Goal: Transaction & Acquisition: Book appointment/travel/reservation

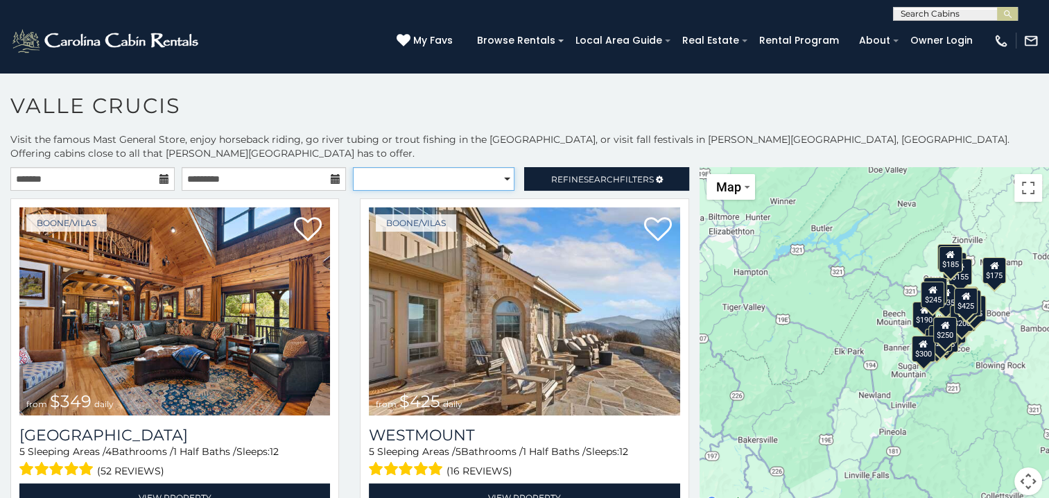
click at [502, 167] on select "**********" at bounding box center [434, 179] width 162 height 24
click at [413, 114] on h1 "Valle Crucis" at bounding box center [524, 113] width 1049 height 40
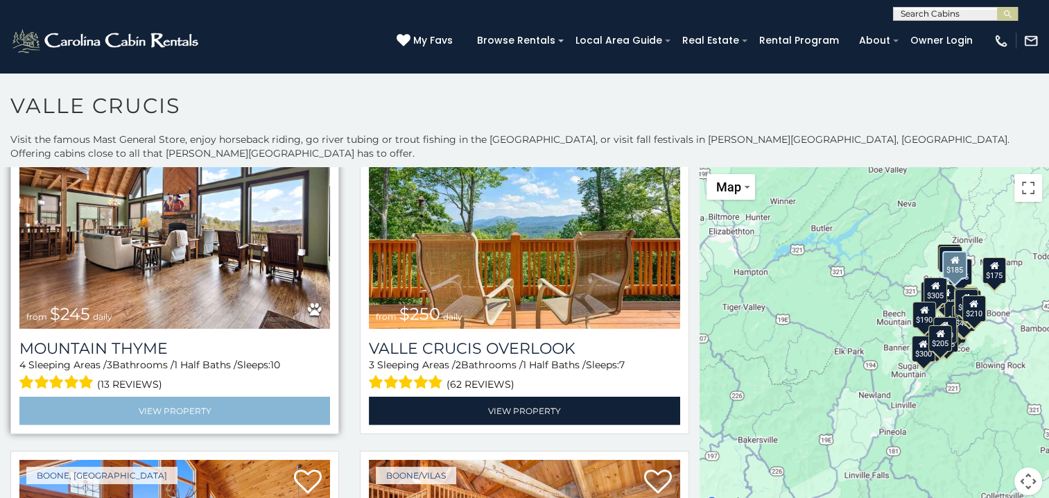
scroll to position [4229, 0]
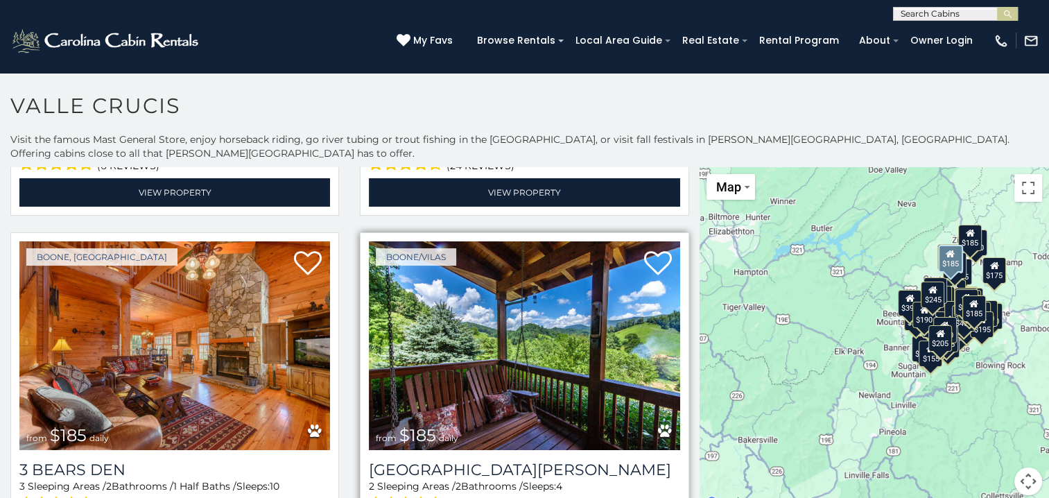
scroll to position [4786, 0]
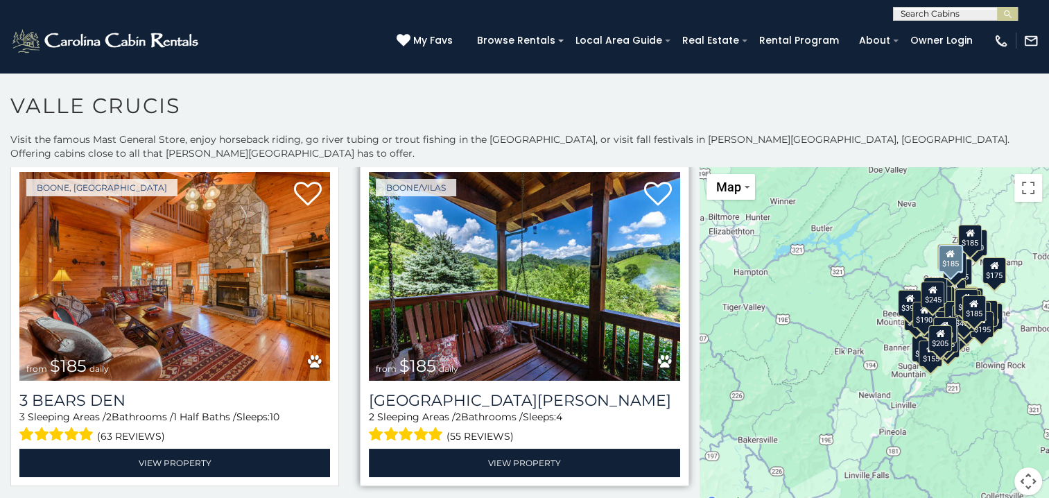
click at [435, 269] on img at bounding box center [524, 276] width 311 height 208
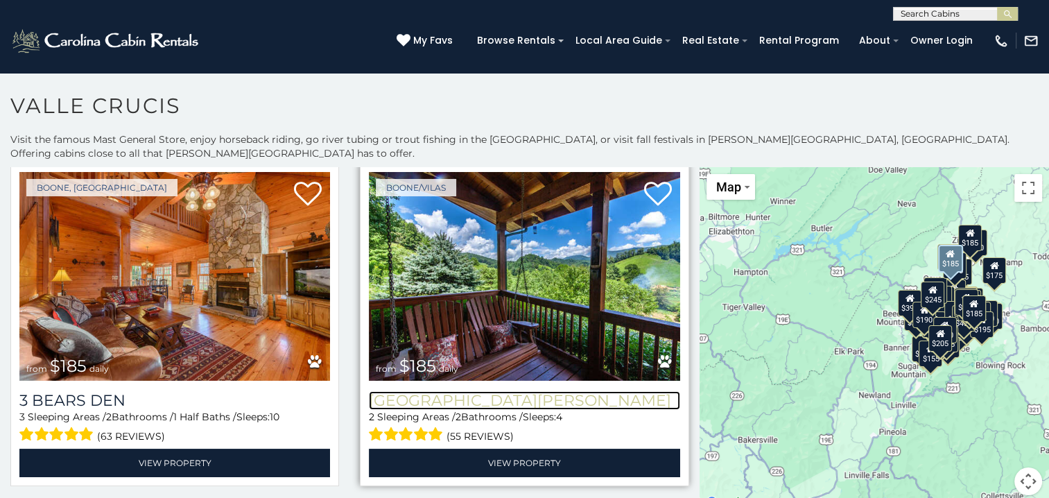
click at [424, 391] on h3 "Mountain Meadows" at bounding box center [524, 400] width 311 height 19
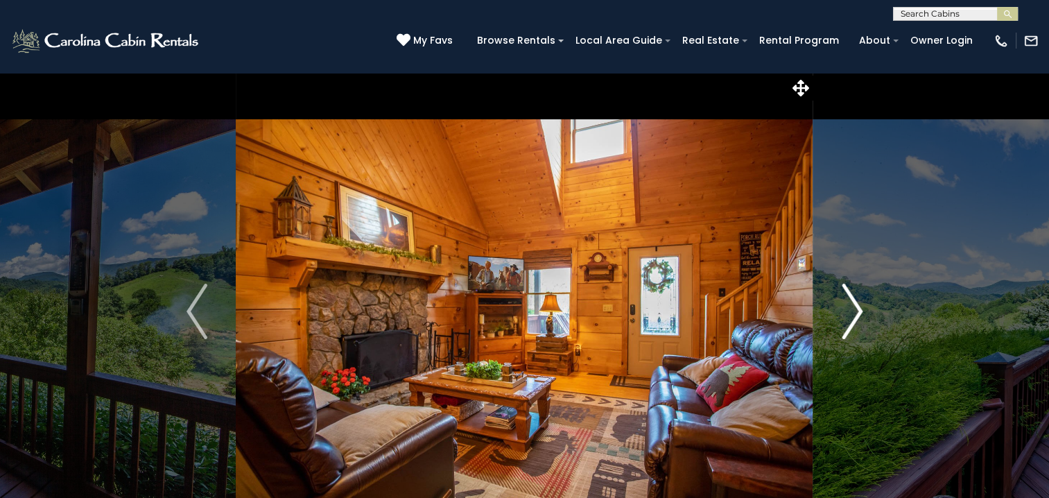
click at [851, 311] on img "Next" at bounding box center [852, 311] width 21 height 55
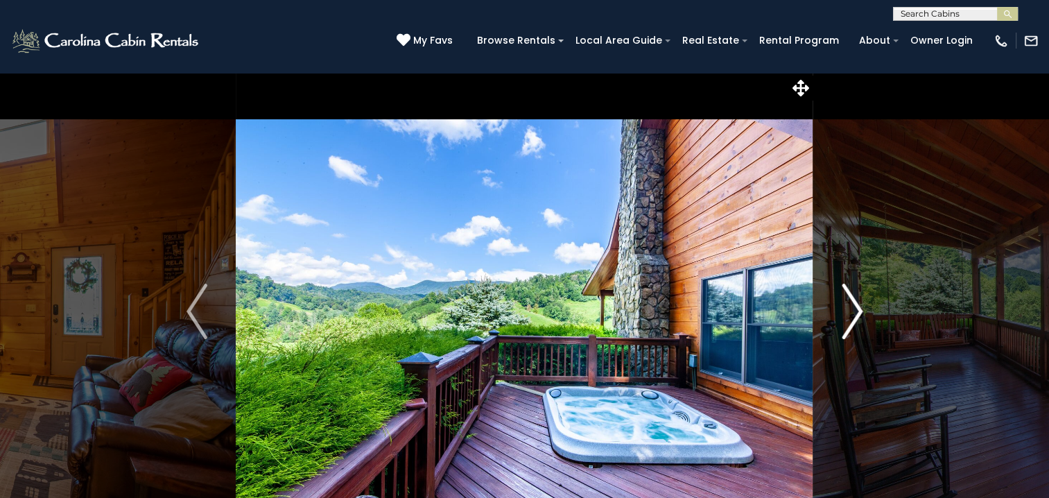
click at [851, 311] on img "Next" at bounding box center [852, 311] width 21 height 55
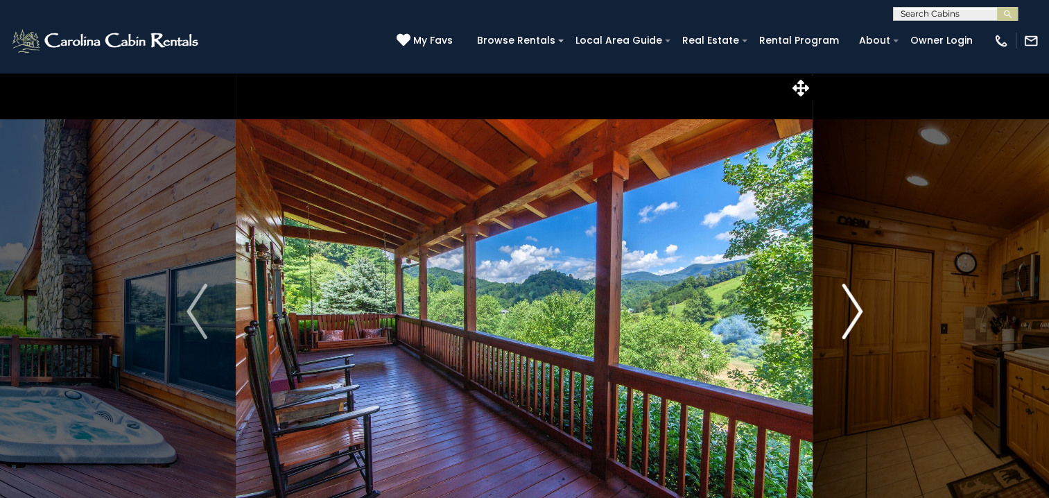
click at [851, 311] on img "Next" at bounding box center [852, 311] width 21 height 55
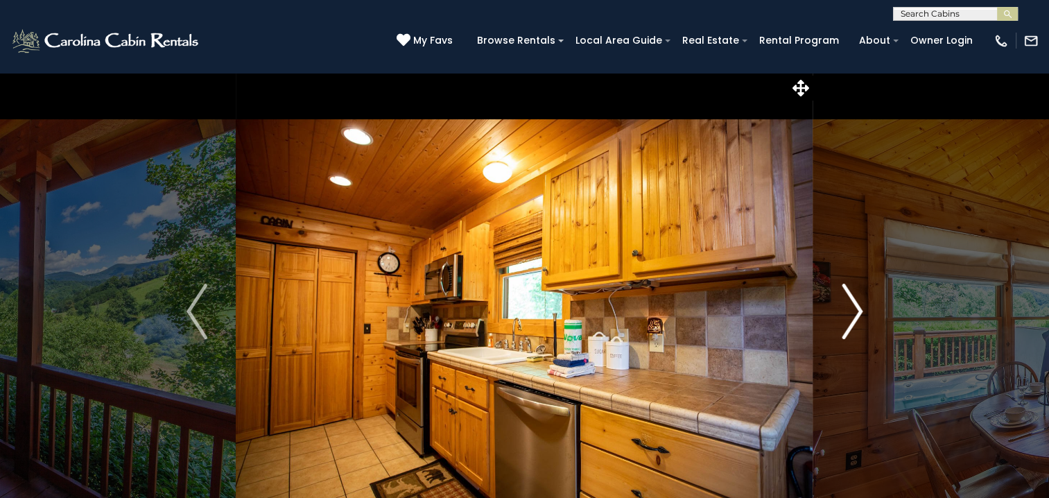
click at [851, 311] on img "Next" at bounding box center [852, 311] width 21 height 55
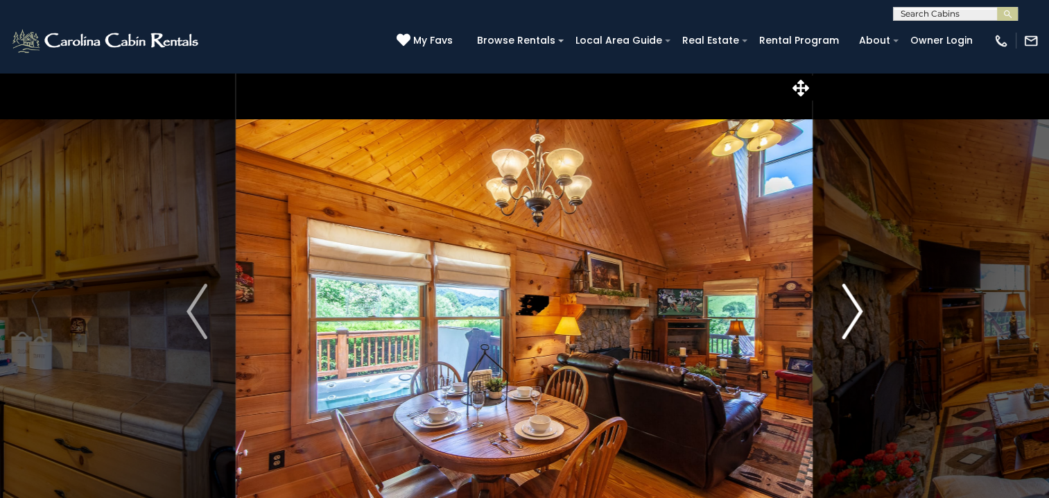
click at [851, 311] on img "Next" at bounding box center [852, 311] width 21 height 55
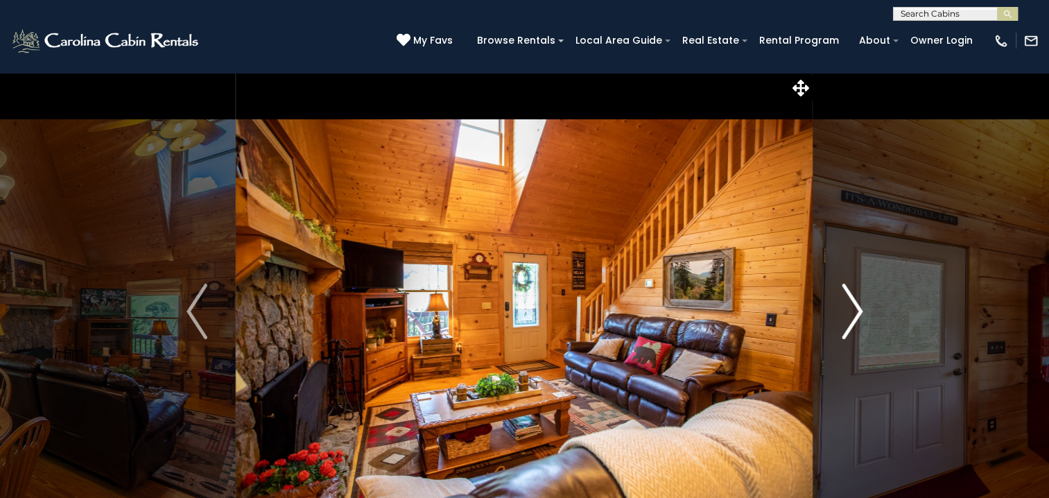
click at [851, 311] on img "Next" at bounding box center [852, 311] width 21 height 55
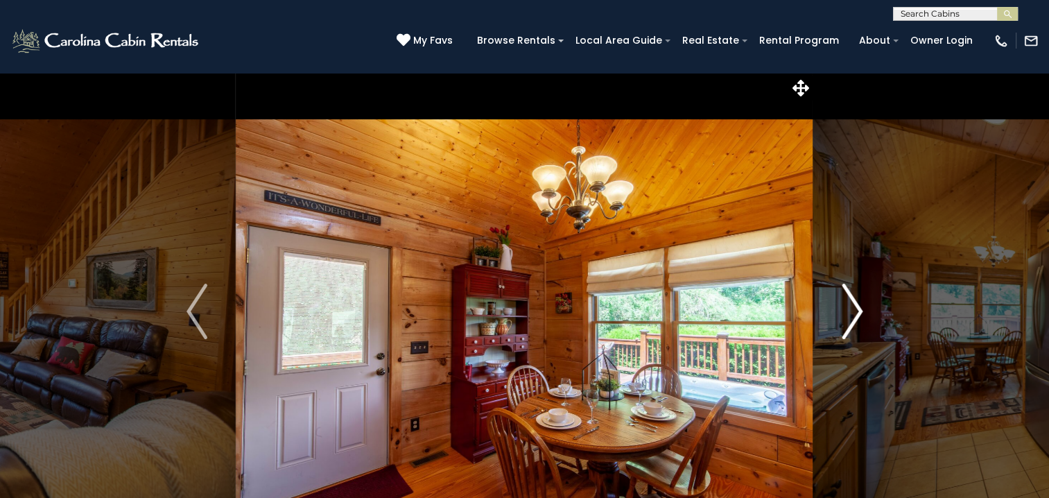
click at [851, 311] on img "Next" at bounding box center [852, 311] width 21 height 55
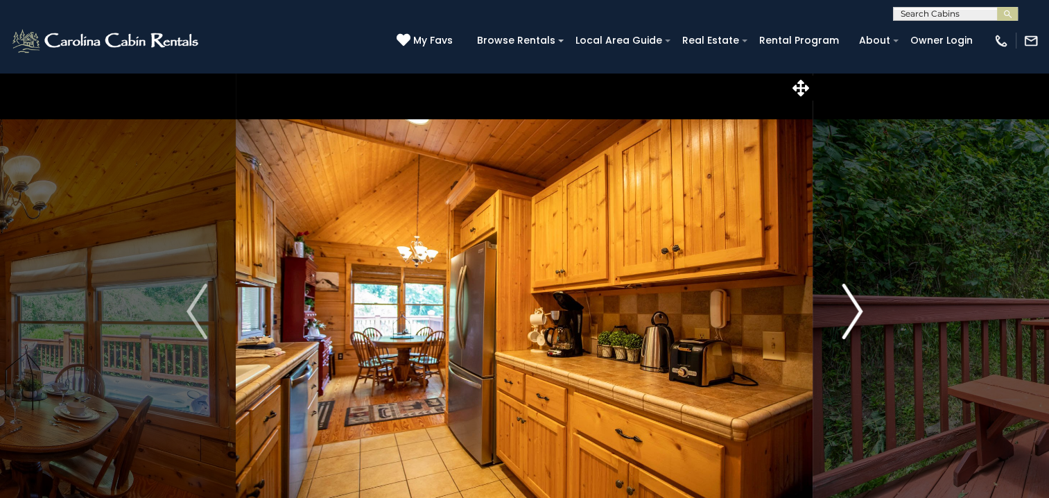
click at [851, 311] on img "Next" at bounding box center [852, 311] width 21 height 55
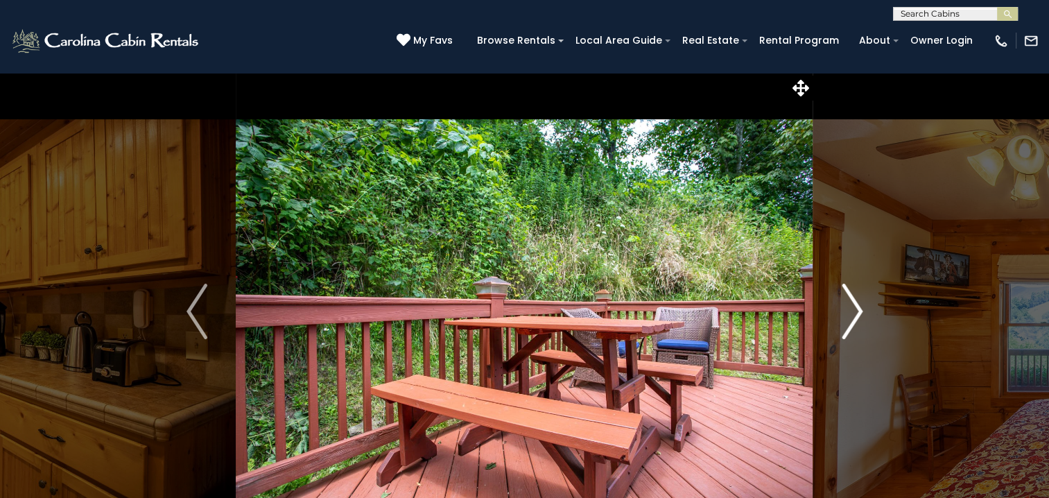
click at [851, 311] on img "Next" at bounding box center [852, 311] width 21 height 55
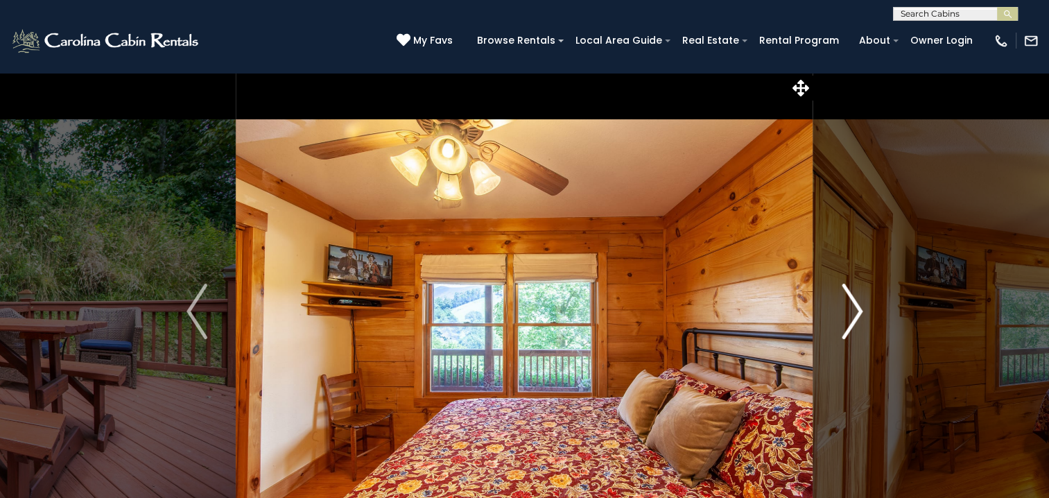
click at [855, 313] on img "Next" at bounding box center [852, 311] width 21 height 55
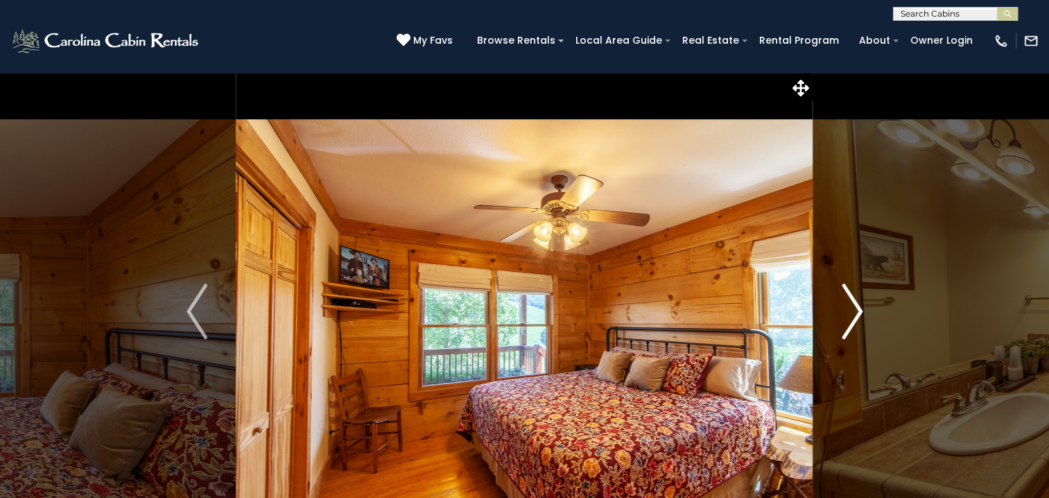
click at [855, 313] on img "Next" at bounding box center [852, 311] width 21 height 55
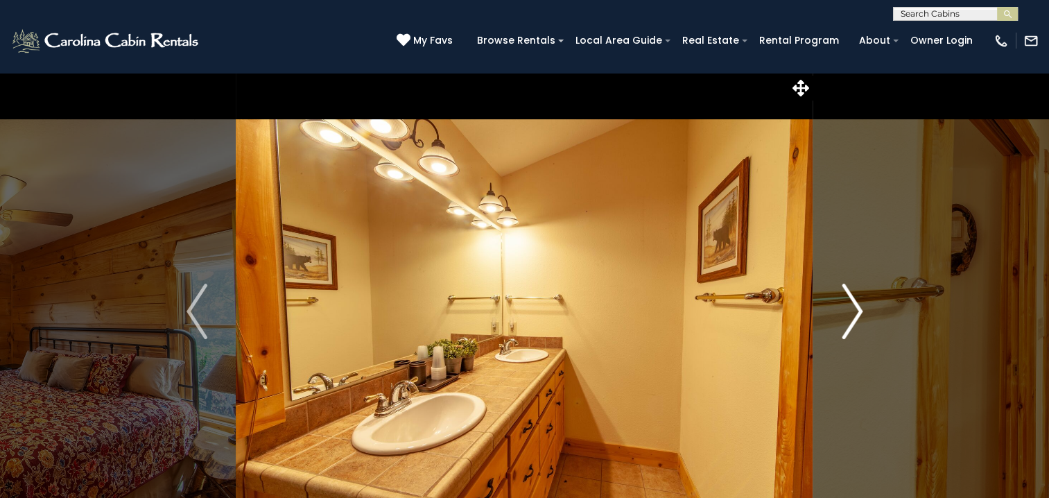
click at [855, 313] on img "Next" at bounding box center [852, 311] width 21 height 55
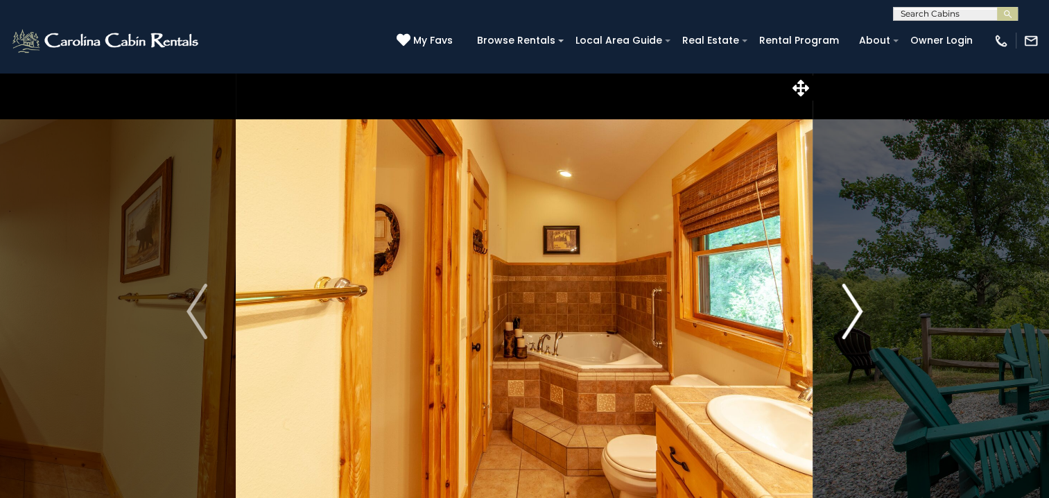
click at [855, 313] on img "Next" at bounding box center [852, 311] width 21 height 55
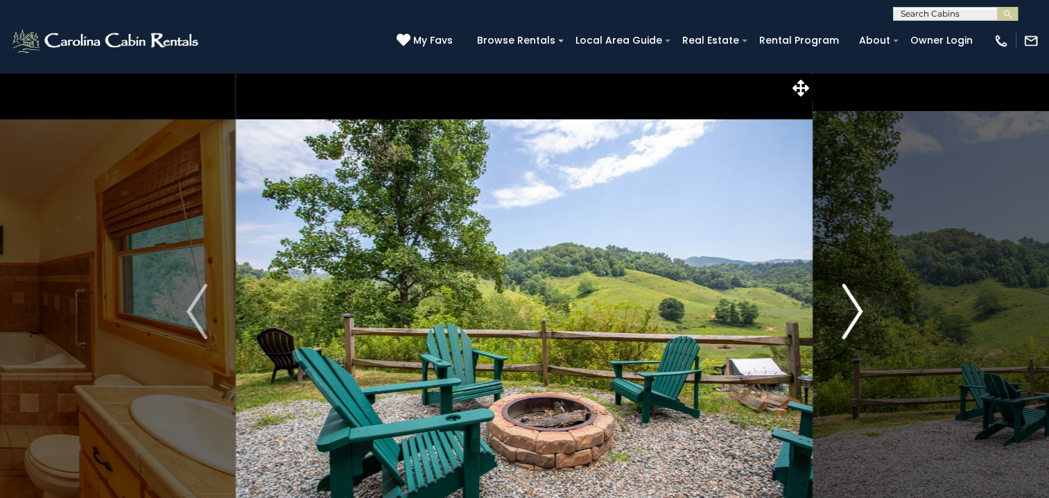
click at [855, 313] on img "Next" at bounding box center [852, 311] width 21 height 55
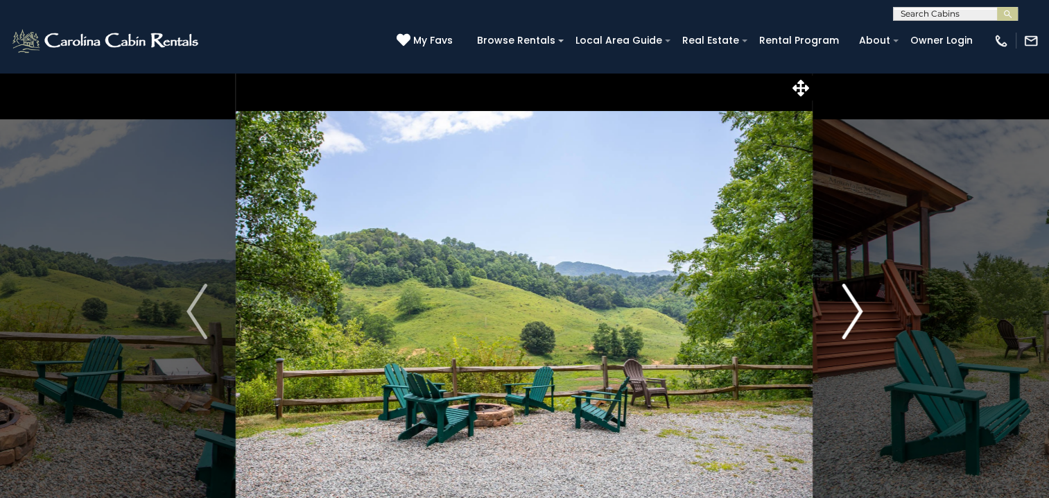
click at [855, 313] on img "Next" at bounding box center [852, 311] width 21 height 55
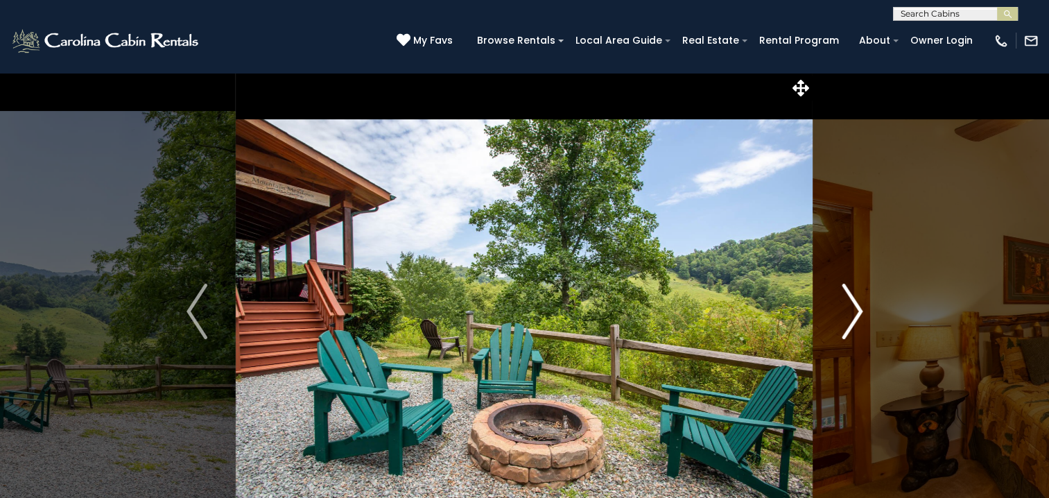
click at [855, 313] on img "Next" at bounding box center [852, 311] width 21 height 55
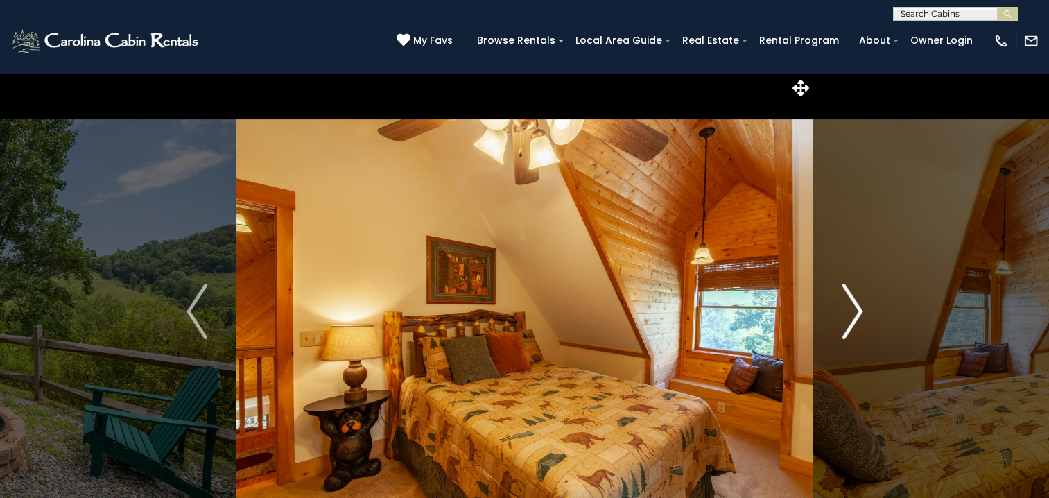
click at [855, 313] on img "Next" at bounding box center [852, 311] width 21 height 55
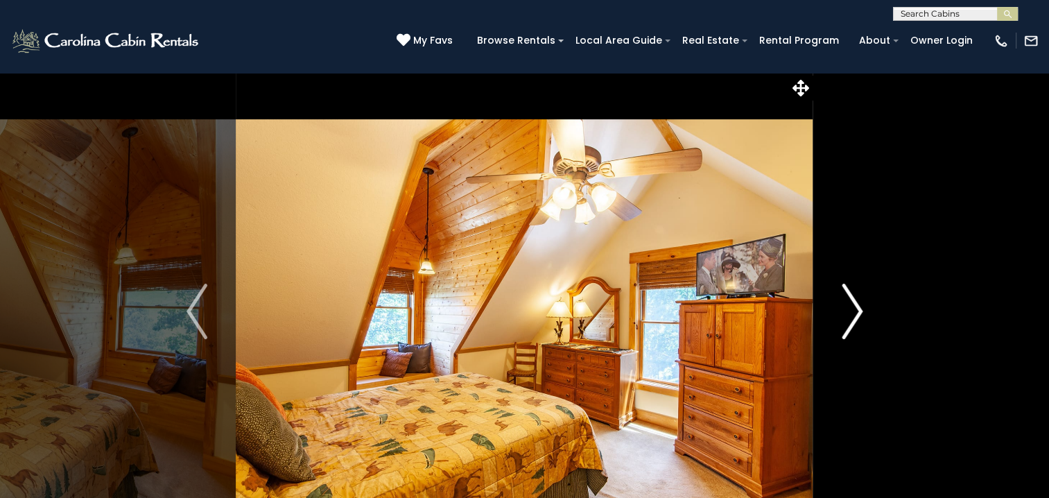
click at [855, 313] on img "Next" at bounding box center [852, 311] width 21 height 55
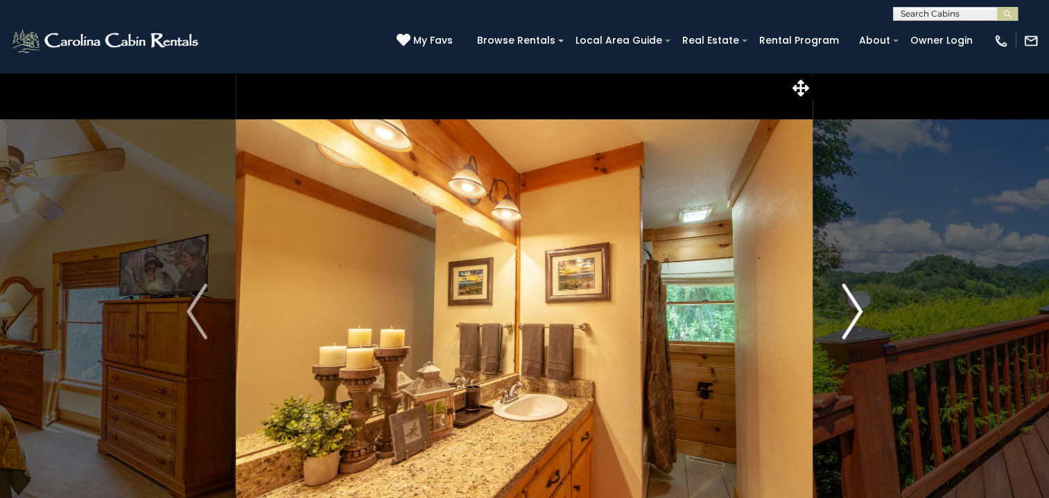
click at [855, 313] on img "Next" at bounding box center [852, 311] width 21 height 55
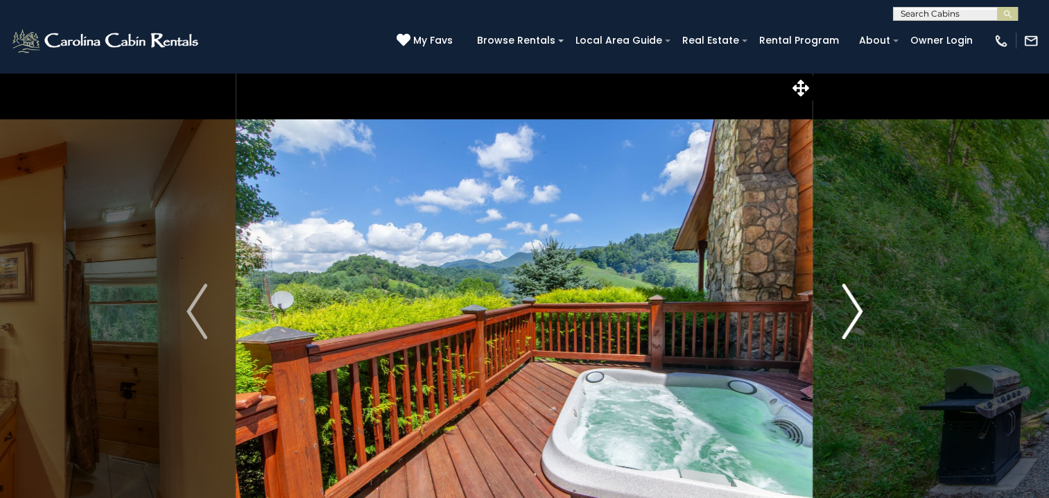
click at [855, 313] on img "Next" at bounding box center [852, 311] width 21 height 55
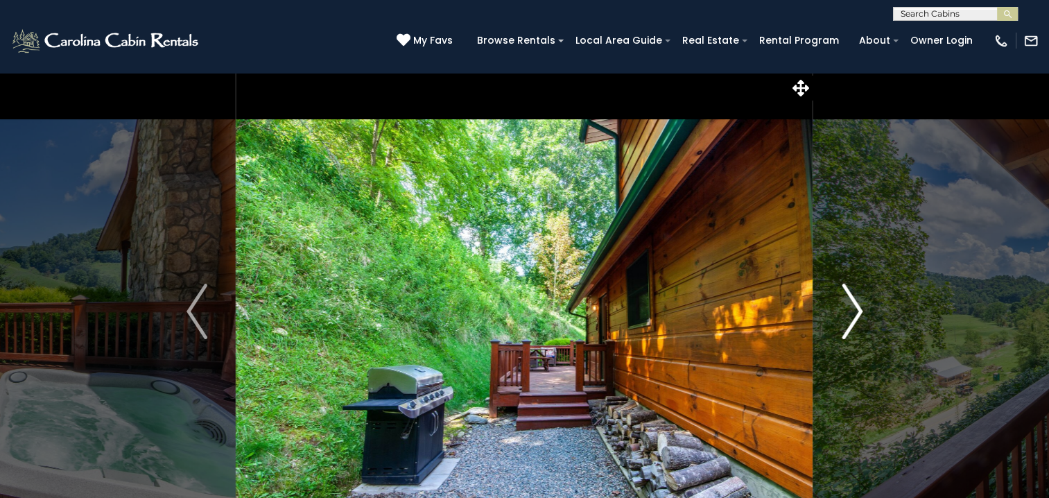
click at [855, 313] on img "Next" at bounding box center [852, 311] width 21 height 55
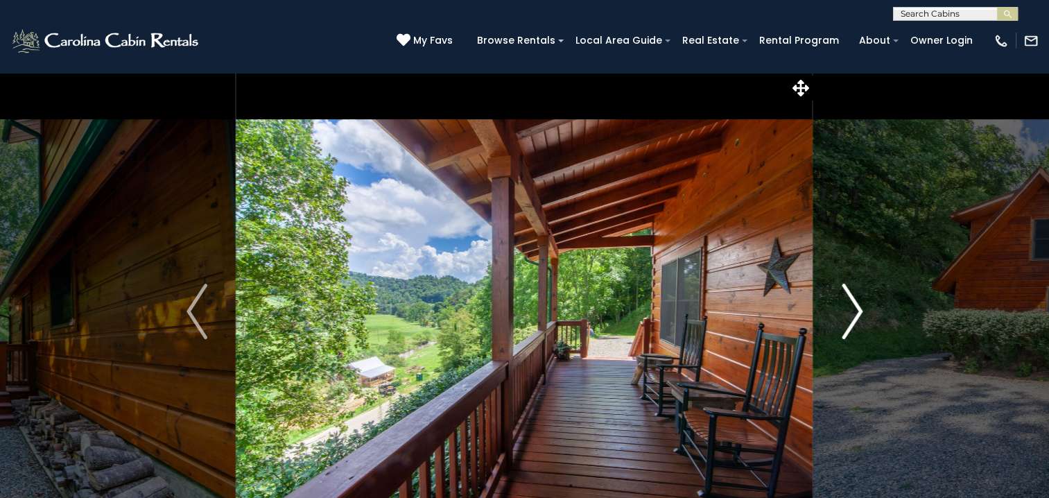
click at [855, 313] on img "Next" at bounding box center [852, 311] width 21 height 55
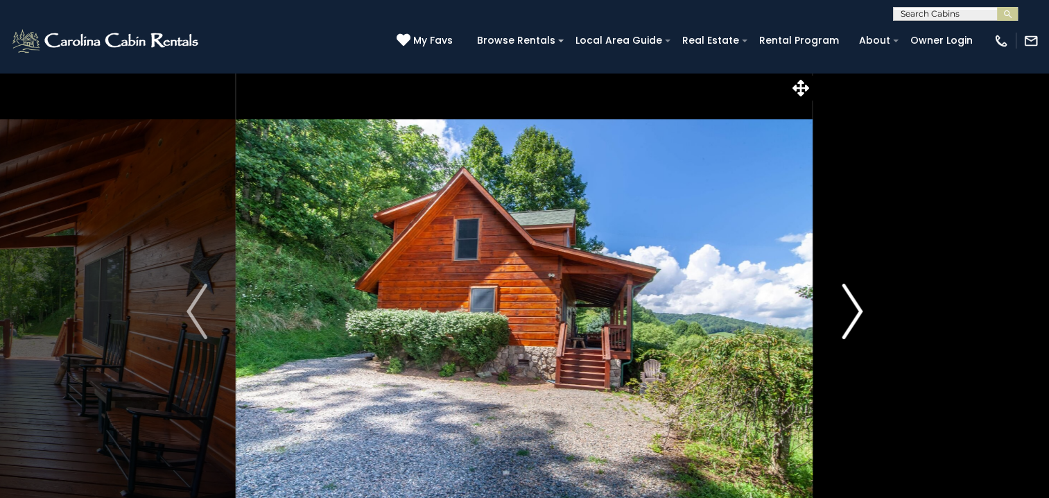
click at [855, 313] on img "Next" at bounding box center [852, 311] width 21 height 55
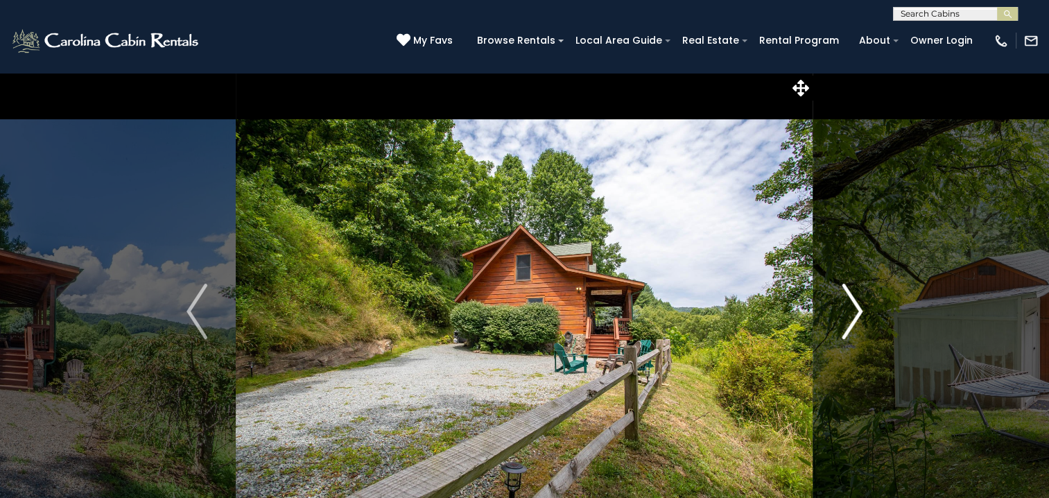
click at [855, 313] on img "Next" at bounding box center [852, 311] width 21 height 55
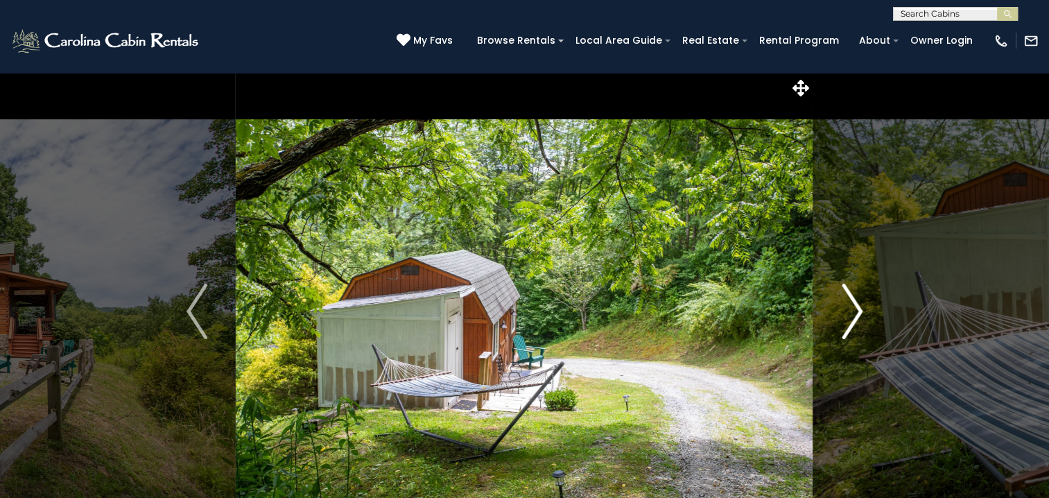
click at [852, 311] on img "Next" at bounding box center [852, 311] width 21 height 55
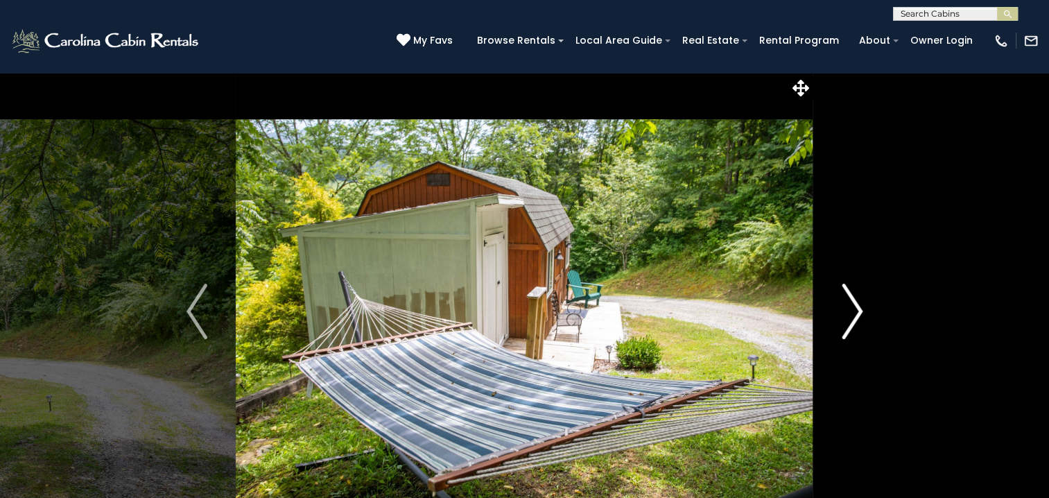
click at [852, 311] on img "Next" at bounding box center [852, 311] width 21 height 55
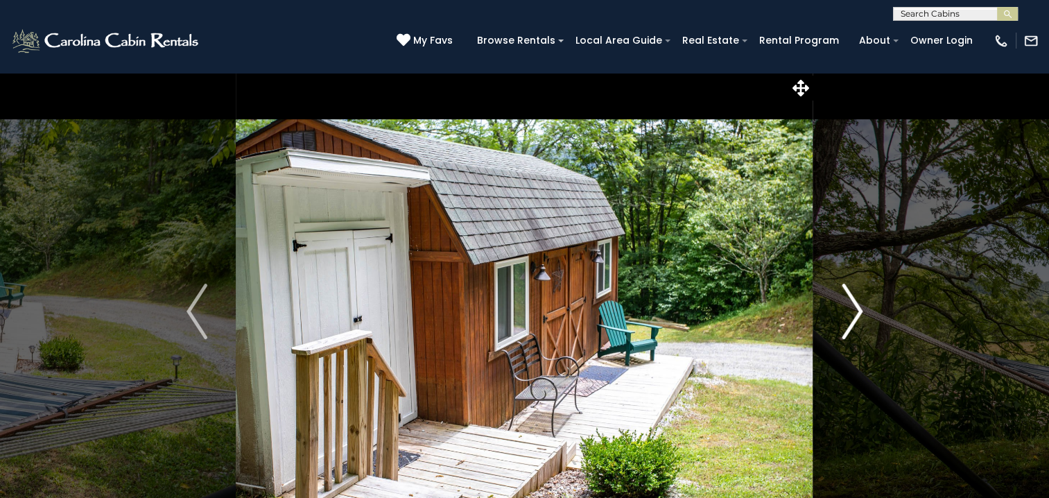
click at [852, 311] on img "Next" at bounding box center [852, 311] width 21 height 55
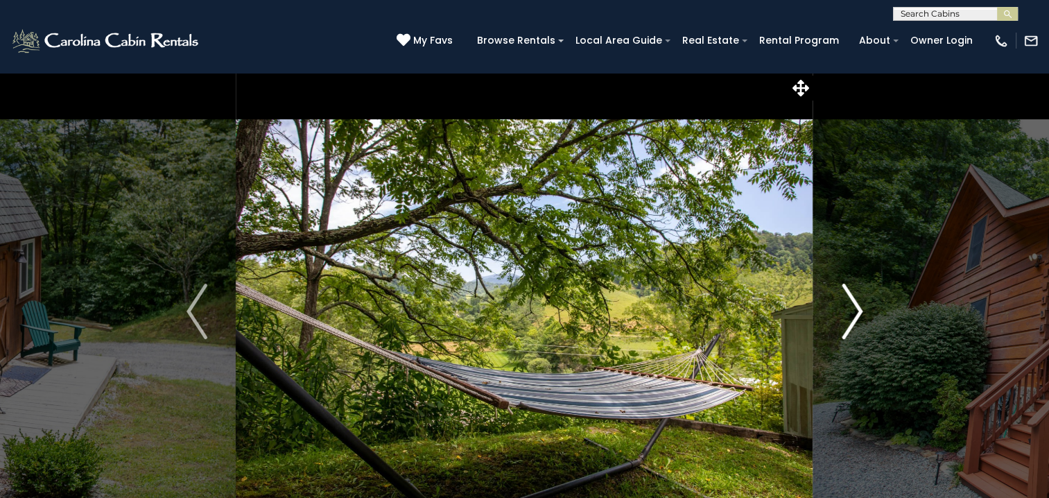
click at [852, 311] on img "Next" at bounding box center [852, 311] width 21 height 55
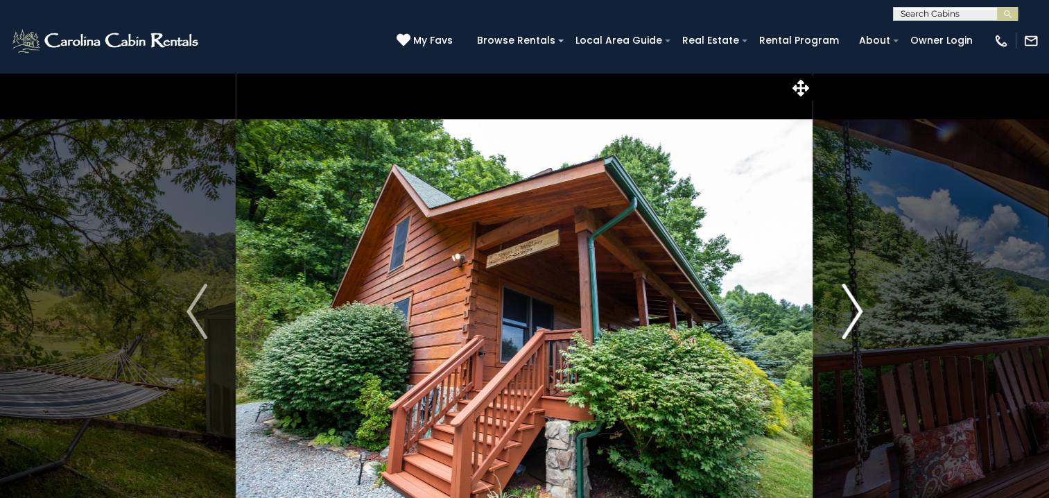
click at [852, 311] on img "Next" at bounding box center [852, 311] width 21 height 55
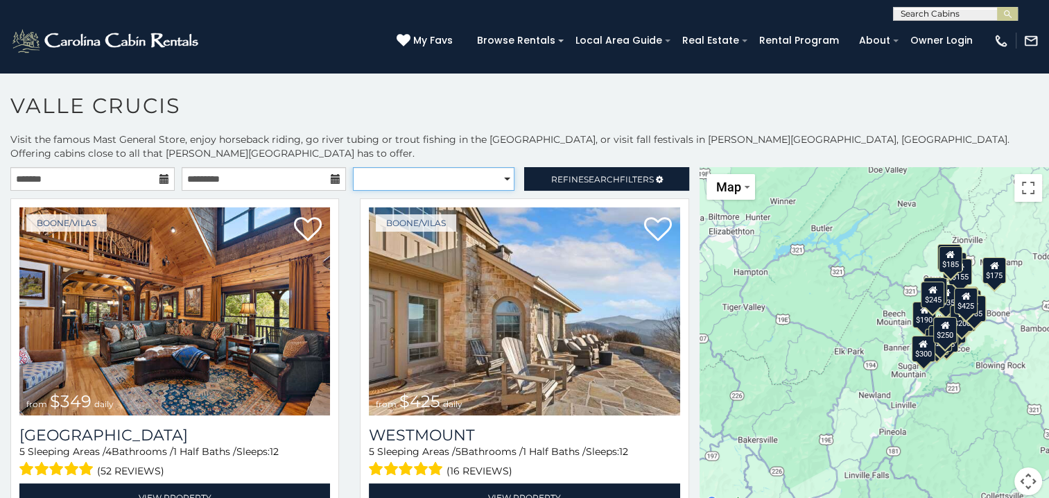
click at [496, 167] on select "**********" at bounding box center [434, 179] width 162 height 24
select select "**********"
click at [353, 167] on select "**********" at bounding box center [434, 179] width 162 height 24
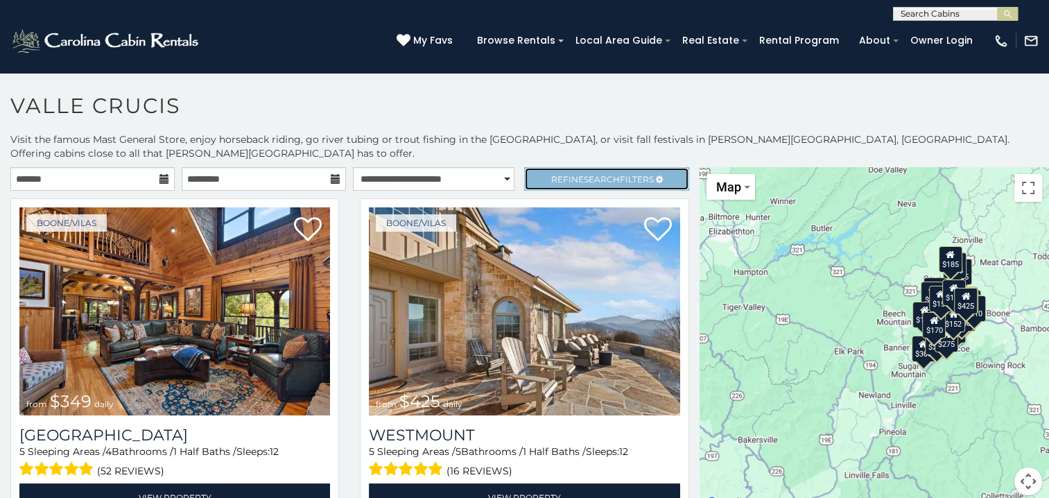
click at [567, 174] on span "Refine Search Filters" at bounding box center [602, 179] width 103 height 10
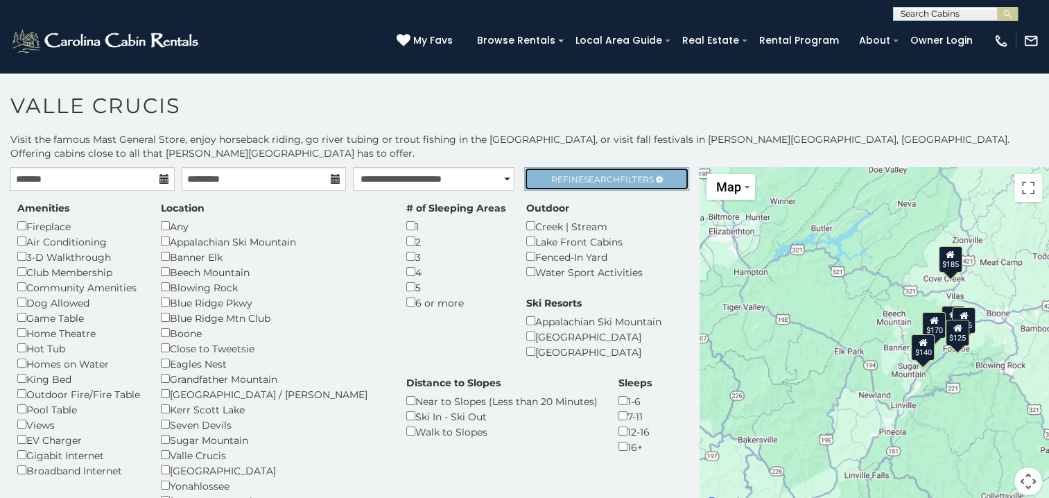
click at [593, 174] on span "Search" at bounding box center [602, 179] width 36 height 10
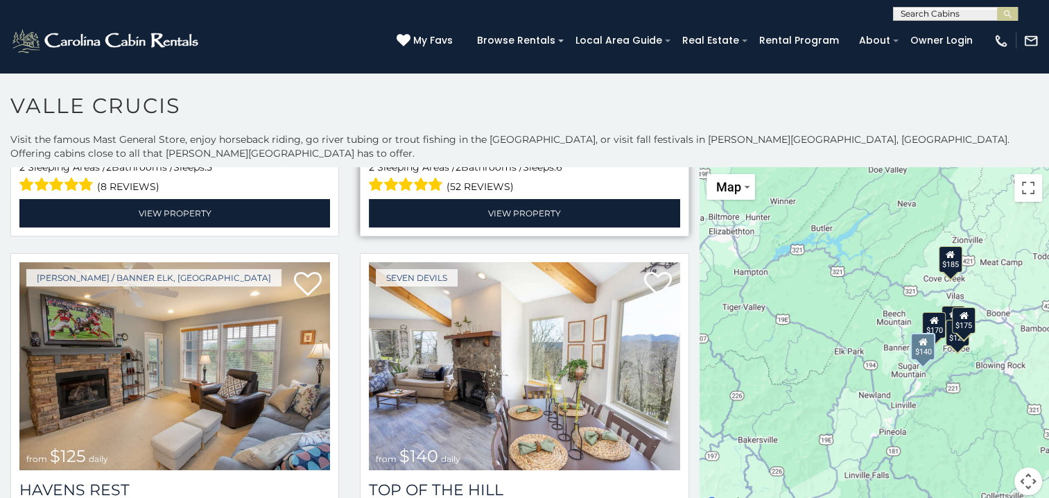
scroll to position [693, 0]
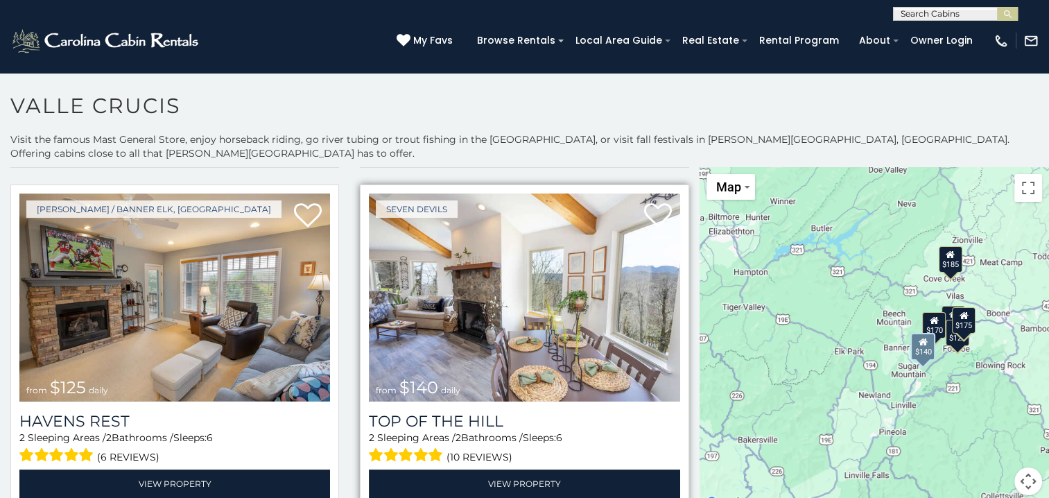
click at [473, 324] on img at bounding box center [524, 297] width 311 height 208
click at [455, 290] on img at bounding box center [524, 297] width 311 height 208
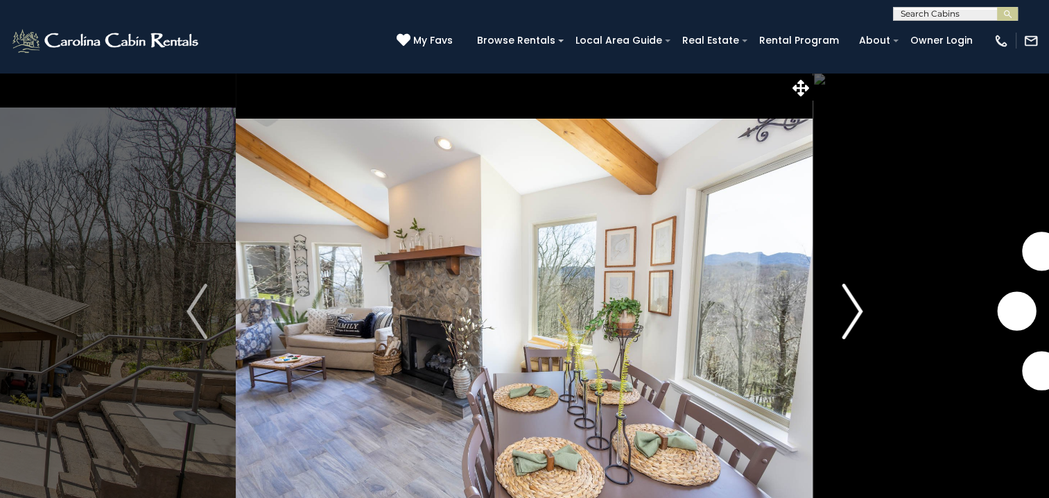
click at [853, 319] on img "Next" at bounding box center [852, 311] width 21 height 55
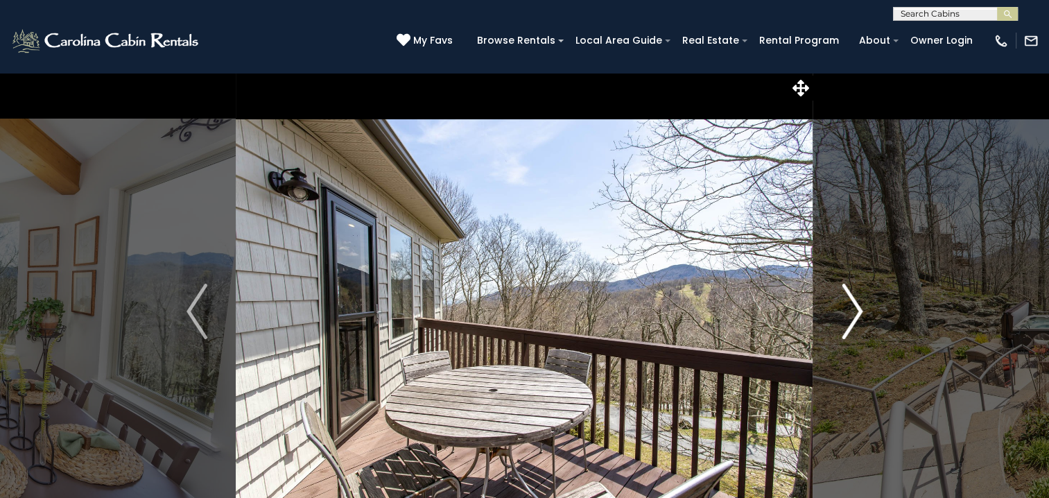
click at [853, 319] on img "Next" at bounding box center [852, 311] width 21 height 55
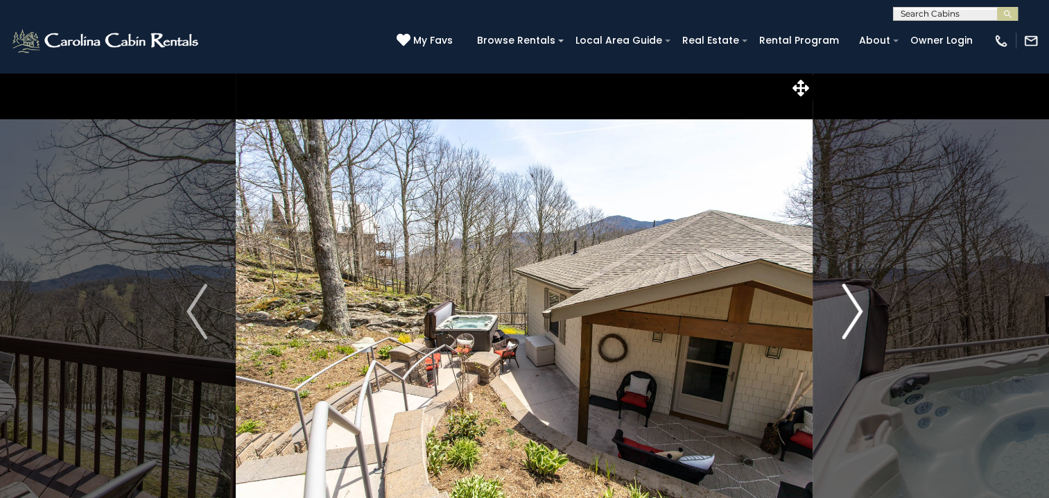
click at [853, 319] on img "Next" at bounding box center [852, 311] width 21 height 55
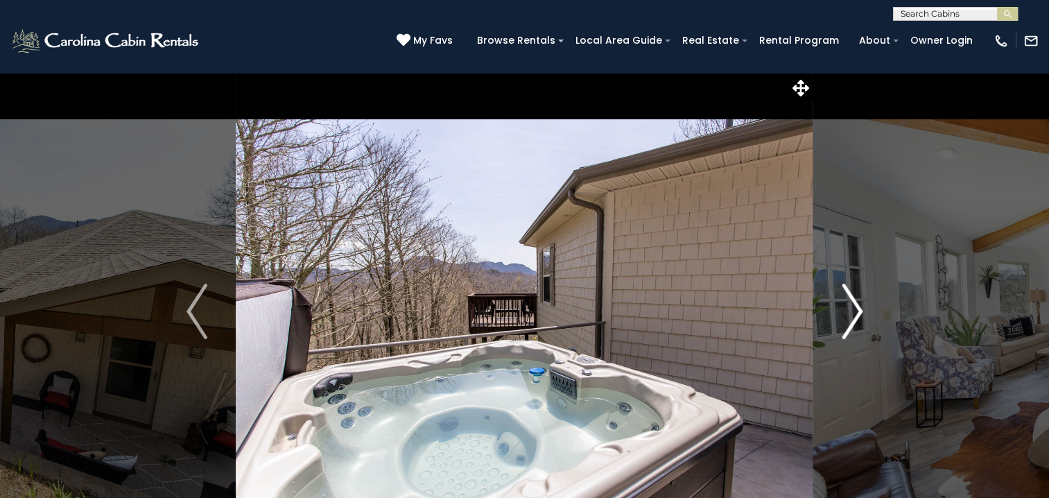
click at [853, 319] on img "Next" at bounding box center [852, 311] width 21 height 55
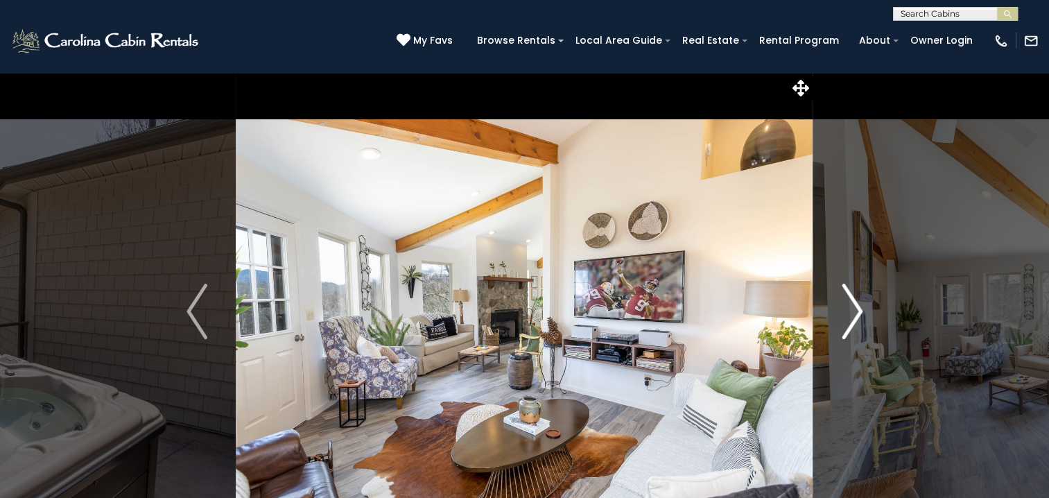
click at [853, 319] on img "Next" at bounding box center [852, 311] width 21 height 55
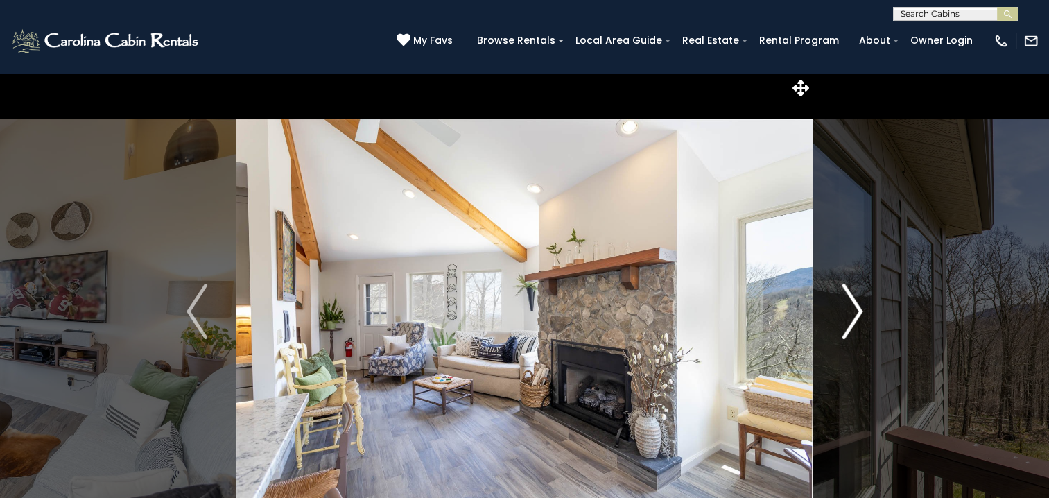
click at [853, 319] on img "Next" at bounding box center [852, 311] width 21 height 55
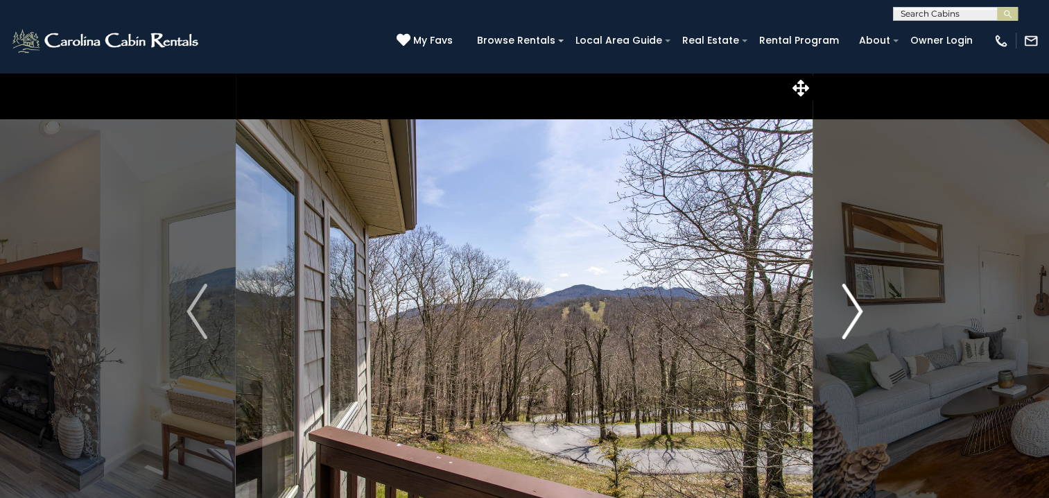
click at [853, 319] on img "Next" at bounding box center [852, 311] width 21 height 55
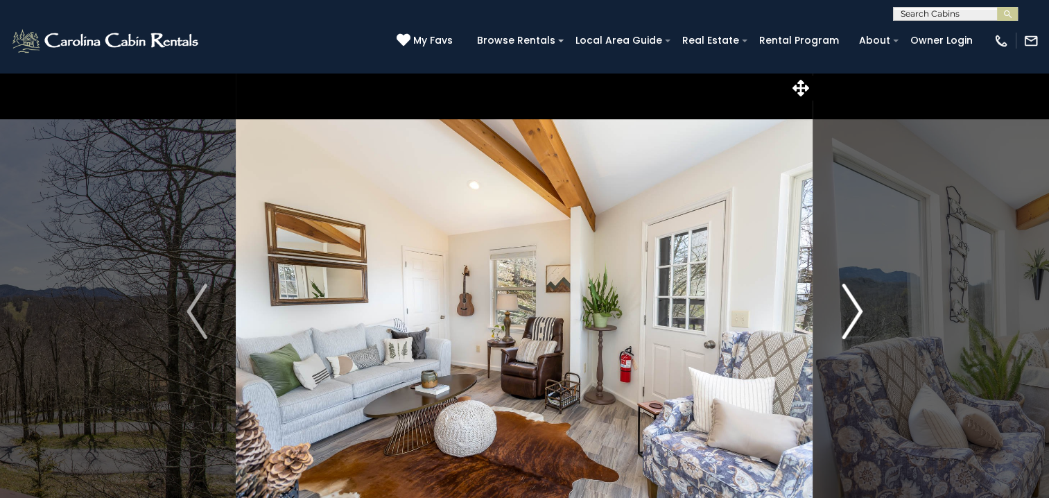
click at [853, 319] on img "Next" at bounding box center [852, 311] width 21 height 55
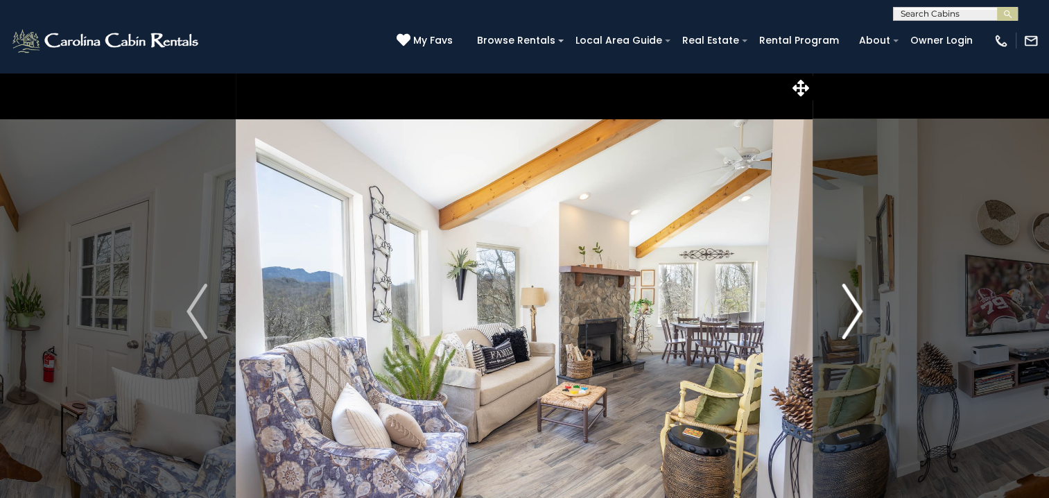
click at [853, 319] on img "Next" at bounding box center [852, 311] width 21 height 55
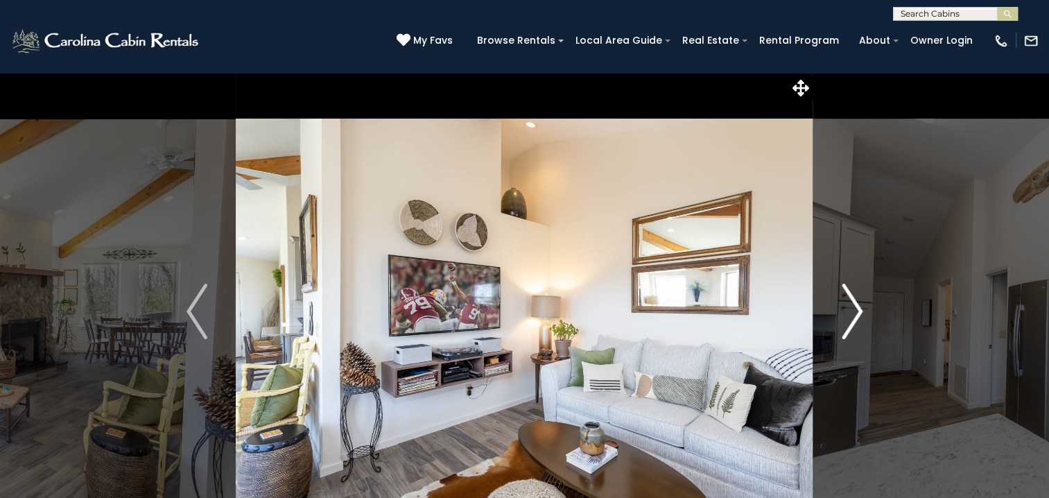
click at [853, 319] on img "Next" at bounding box center [852, 311] width 21 height 55
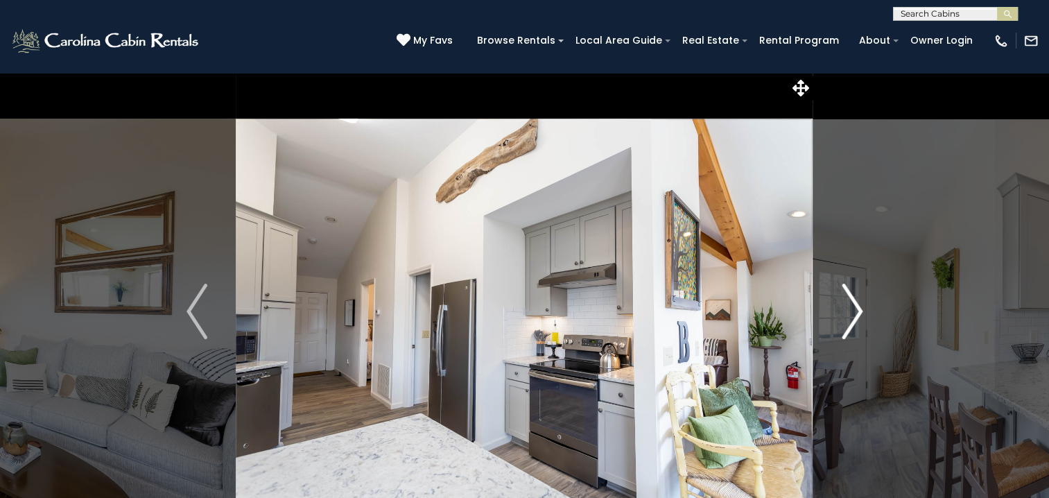
click at [851, 319] on img "Next" at bounding box center [852, 311] width 21 height 55
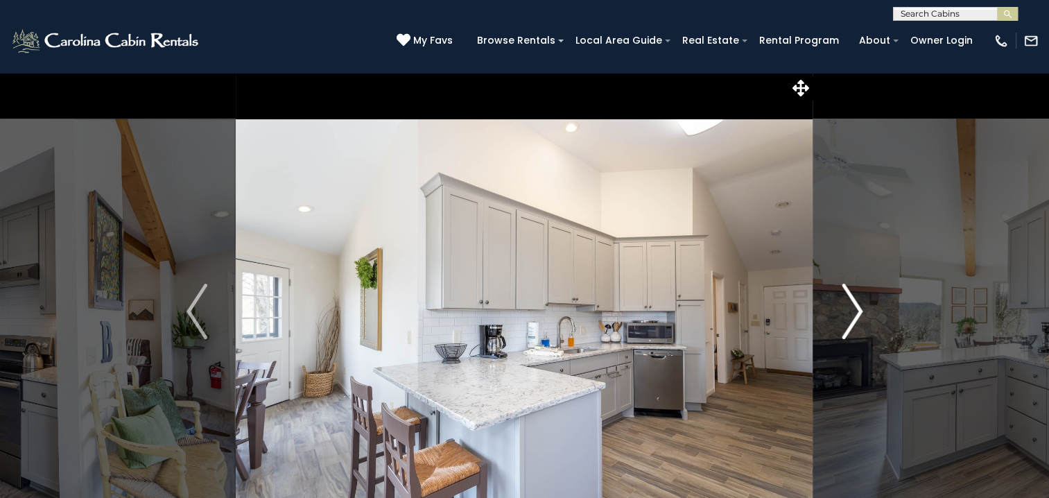
click at [851, 319] on img "Next" at bounding box center [852, 311] width 21 height 55
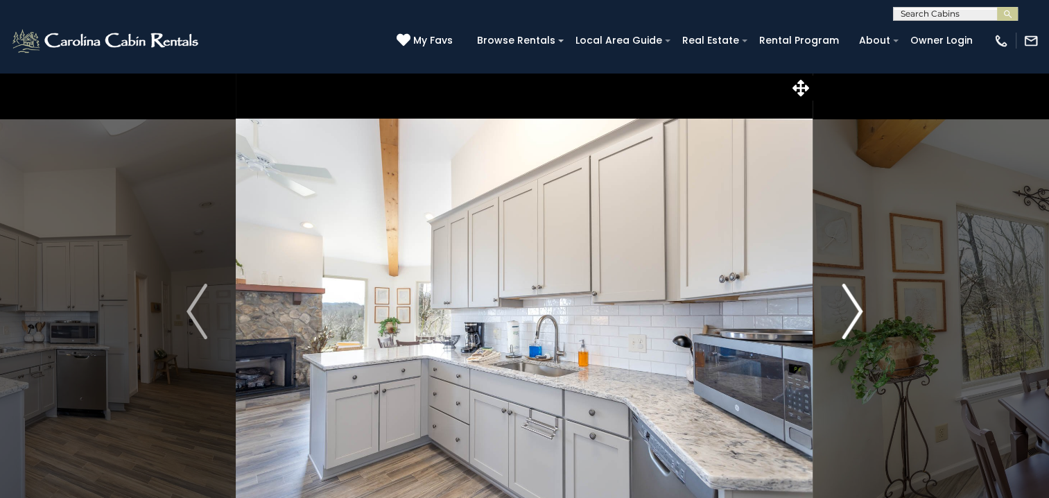
click at [851, 319] on img "Next" at bounding box center [852, 311] width 21 height 55
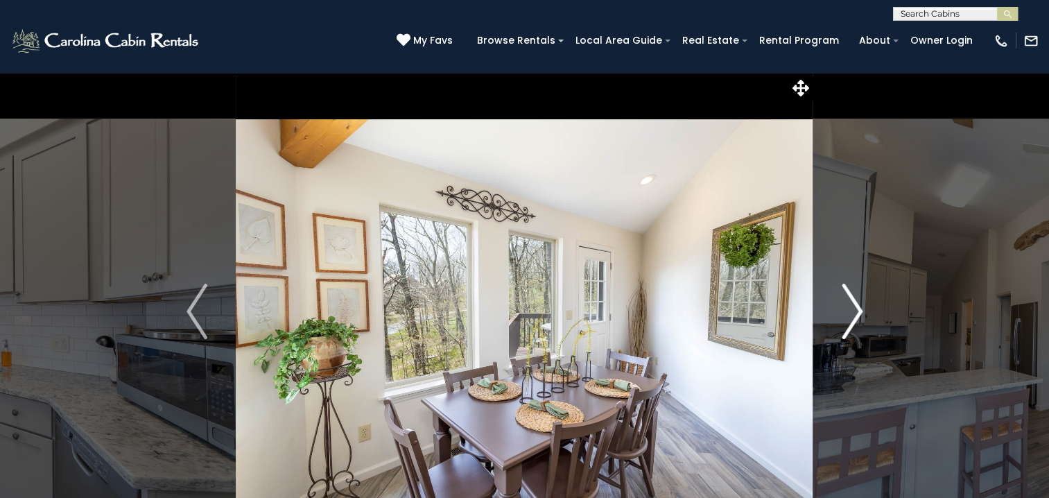
click at [851, 319] on img "Next" at bounding box center [852, 311] width 21 height 55
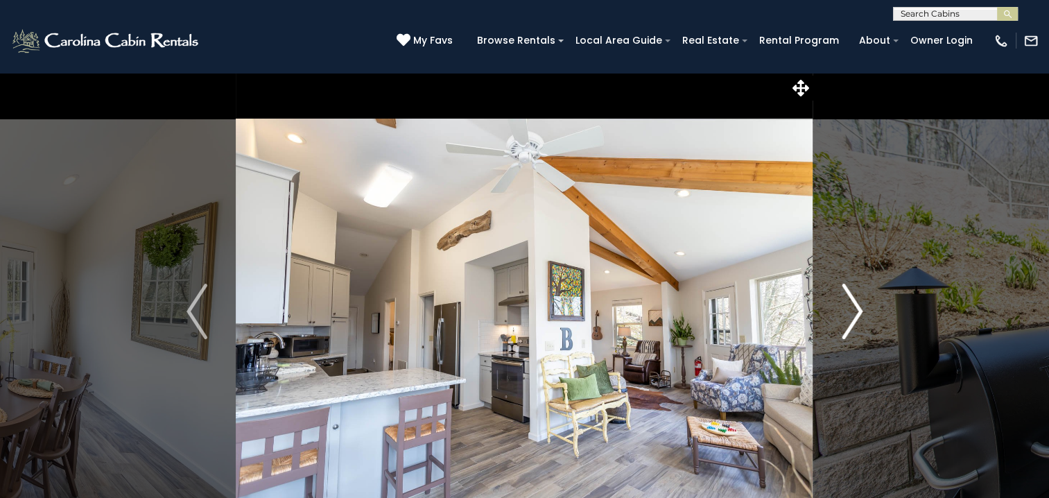
click at [851, 319] on img "Next" at bounding box center [852, 311] width 21 height 55
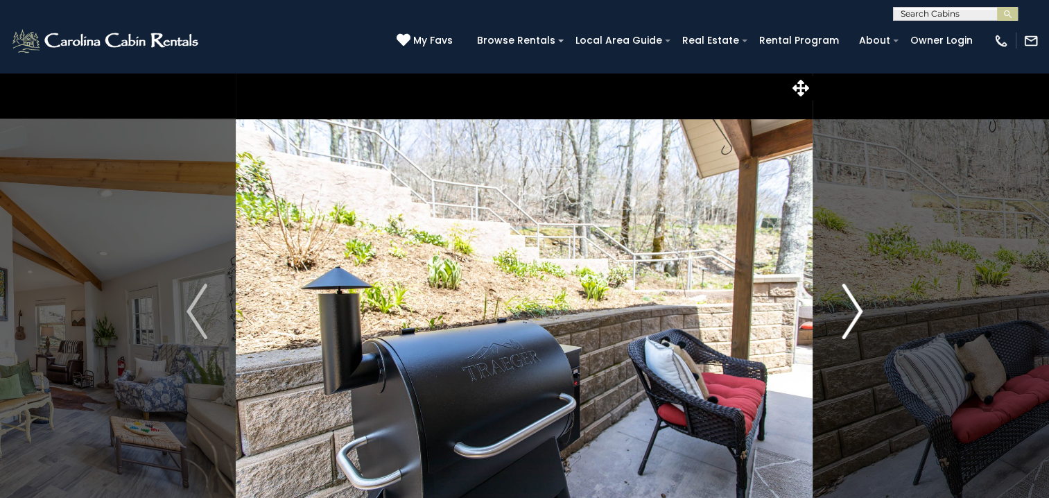
click at [851, 319] on img "Next" at bounding box center [852, 311] width 21 height 55
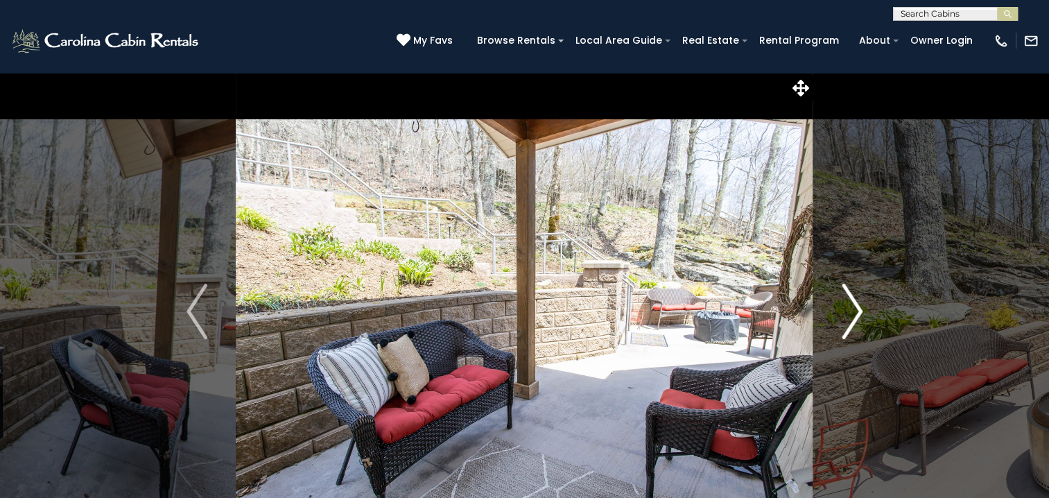
click at [851, 319] on img "Next" at bounding box center [852, 311] width 21 height 55
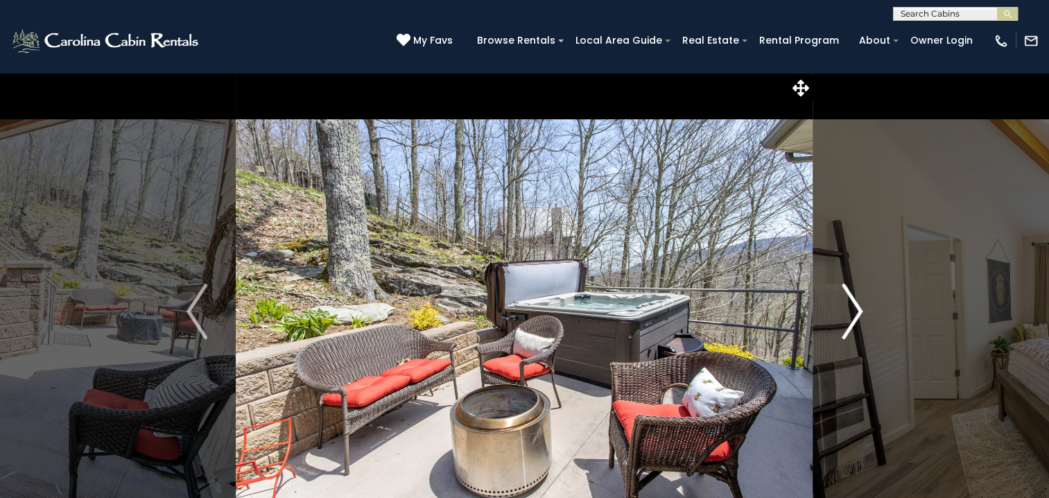
click at [851, 319] on img "Next" at bounding box center [852, 311] width 21 height 55
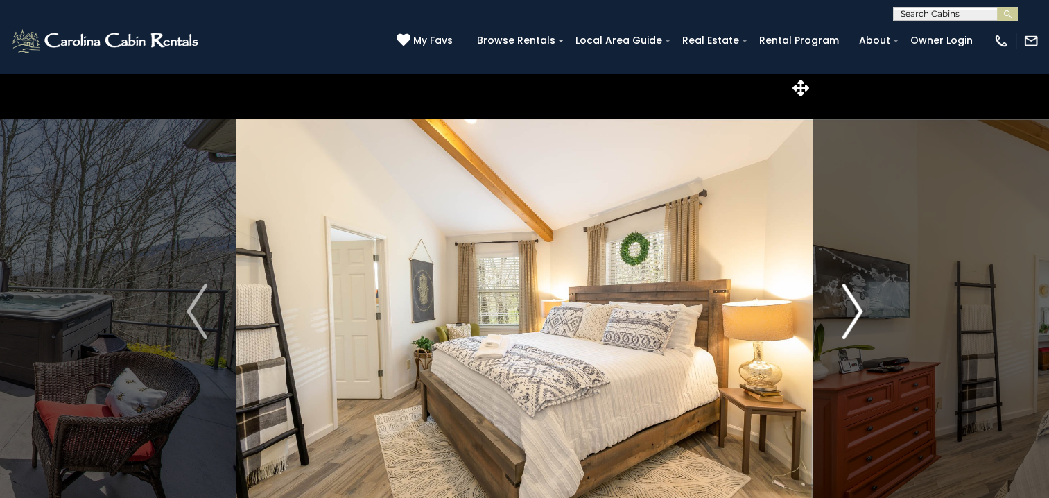
click at [851, 319] on img "Next" at bounding box center [852, 311] width 21 height 55
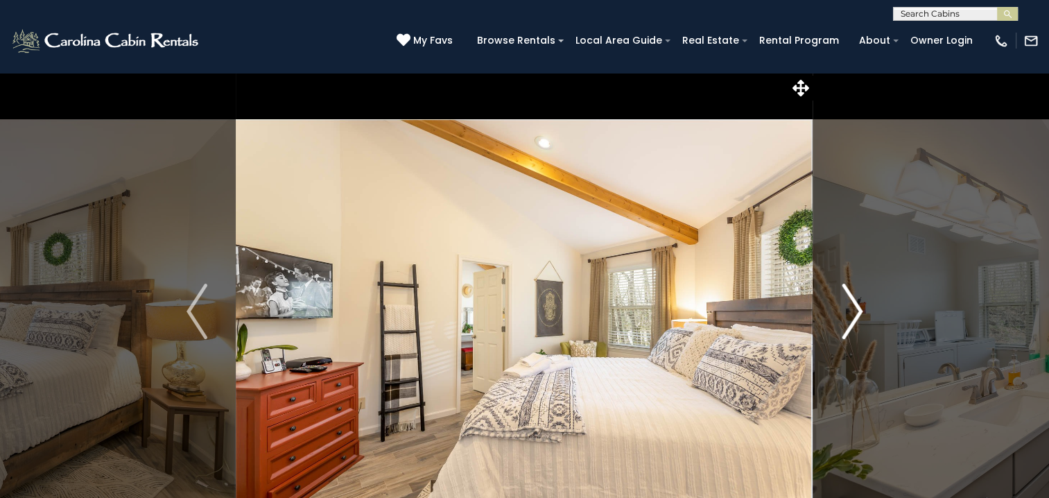
click at [851, 319] on img "Next" at bounding box center [852, 311] width 21 height 55
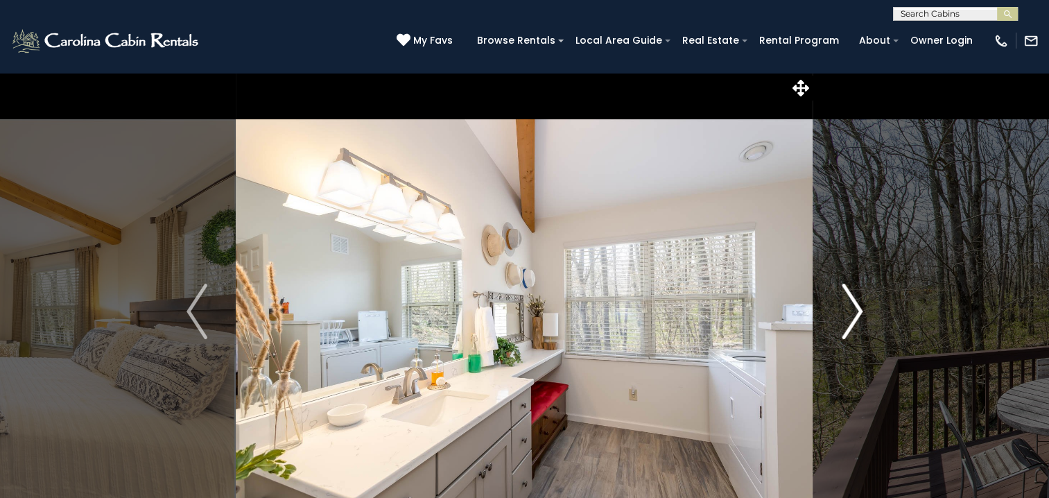
click at [851, 319] on img "Next" at bounding box center [852, 311] width 21 height 55
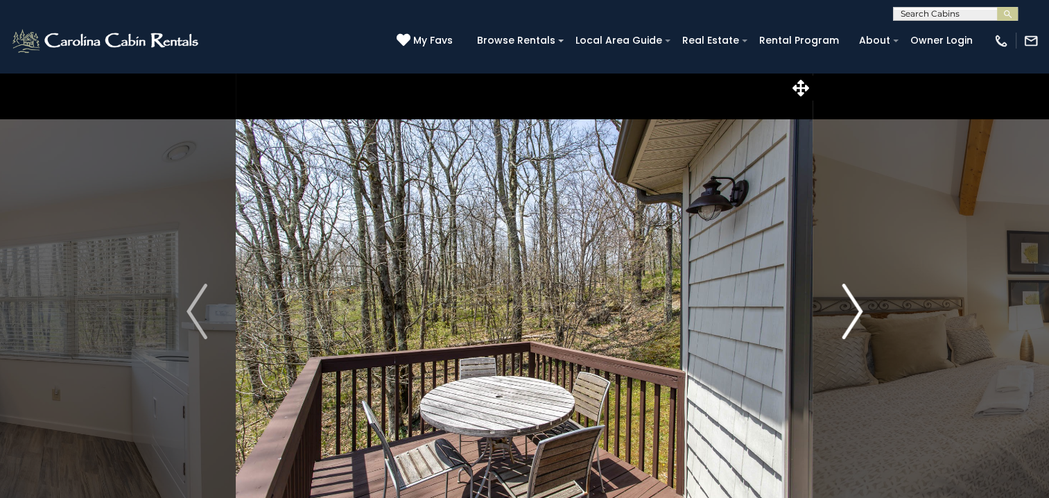
click at [851, 319] on img "Next" at bounding box center [852, 311] width 21 height 55
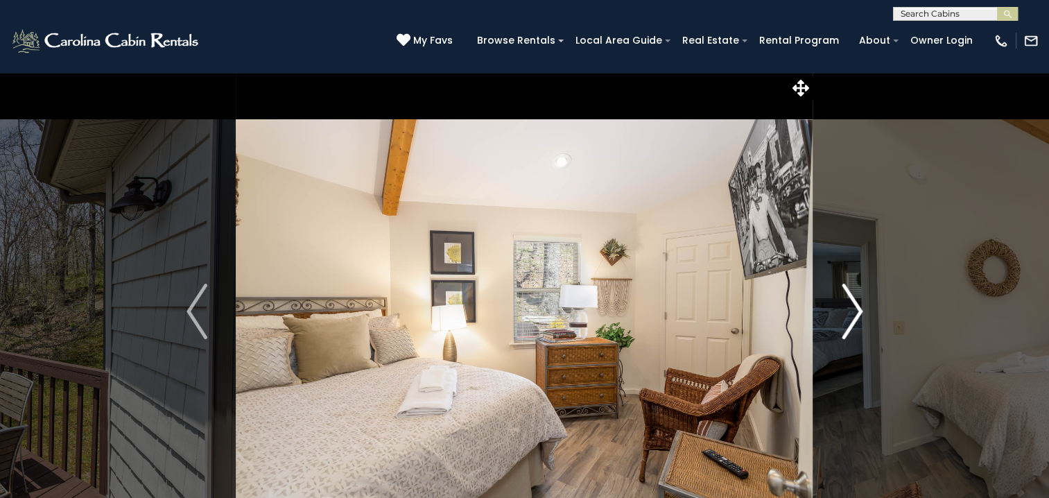
click at [851, 319] on img "Next" at bounding box center [852, 311] width 21 height 55
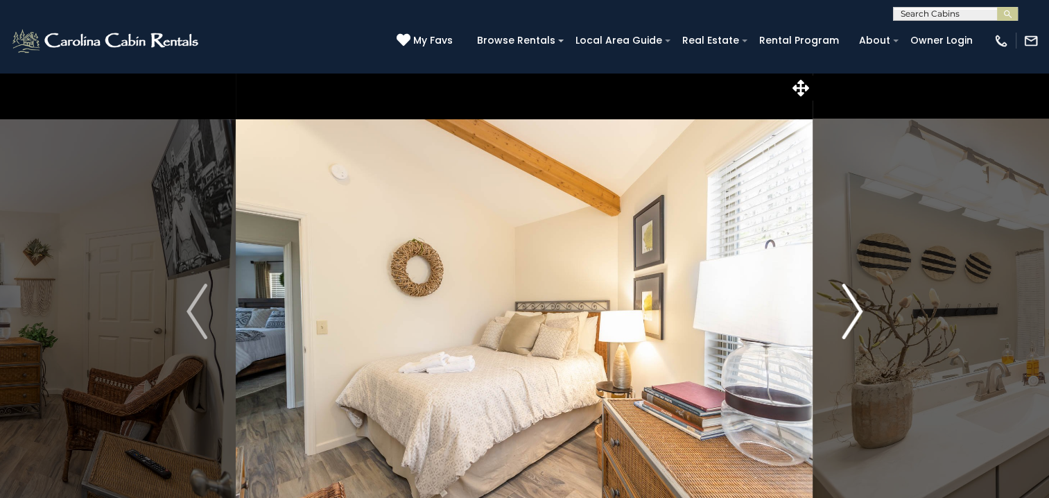
click at [851, 319] on img "Next" at bounding box center [852, 311] width 21 height 55
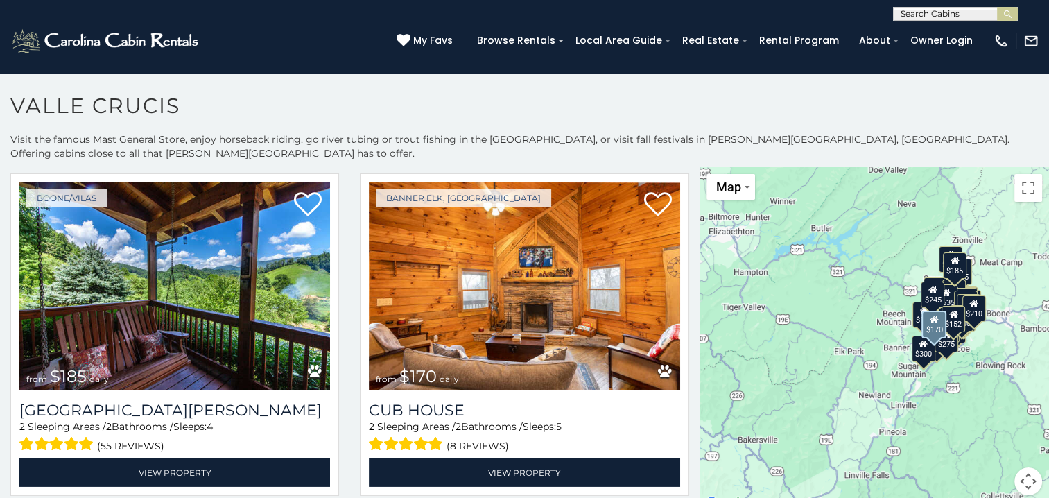
scroll to position [4506, 0]
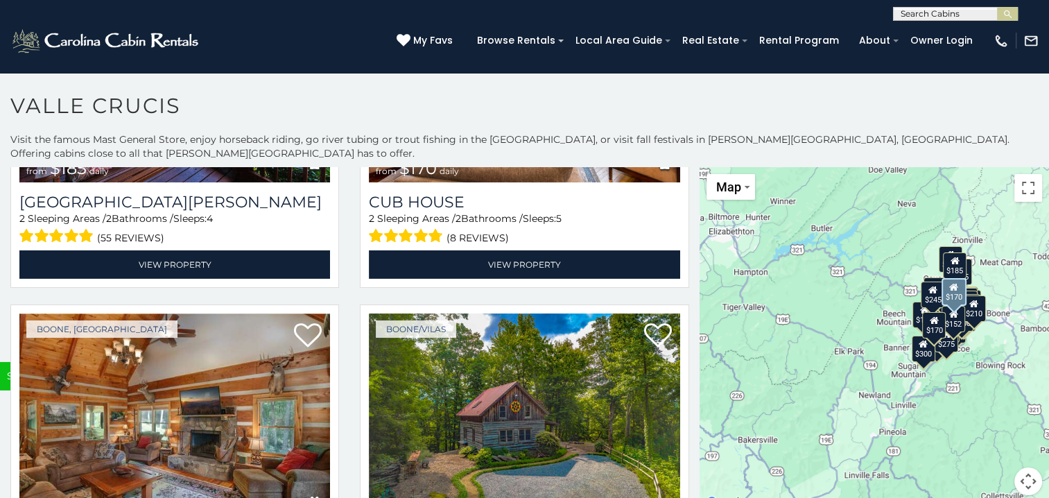
scroll to position [4717, 0]
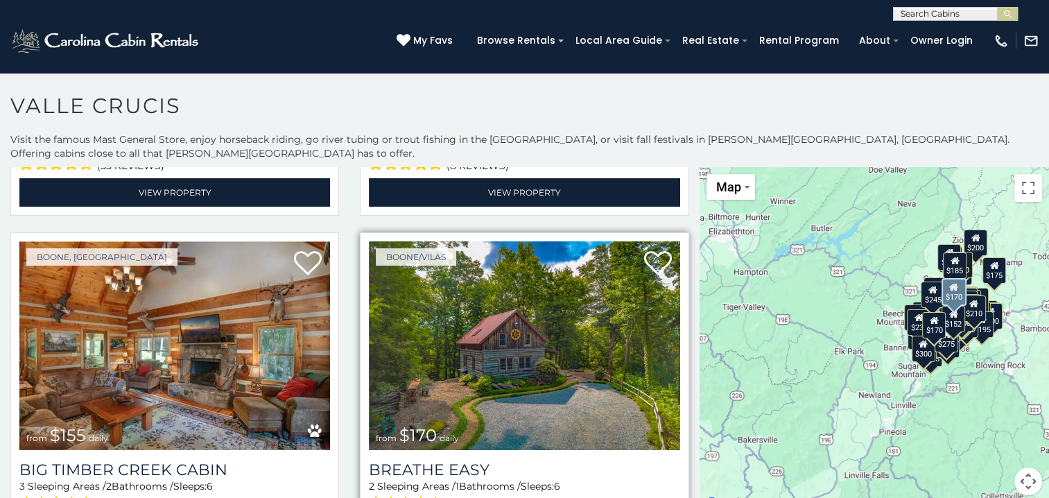
click at [487, 281] on img at bounding box center [524, 345] width 311 height 208
click at [487, 279] on img at bounding box center [524, 345] width 311 height 208
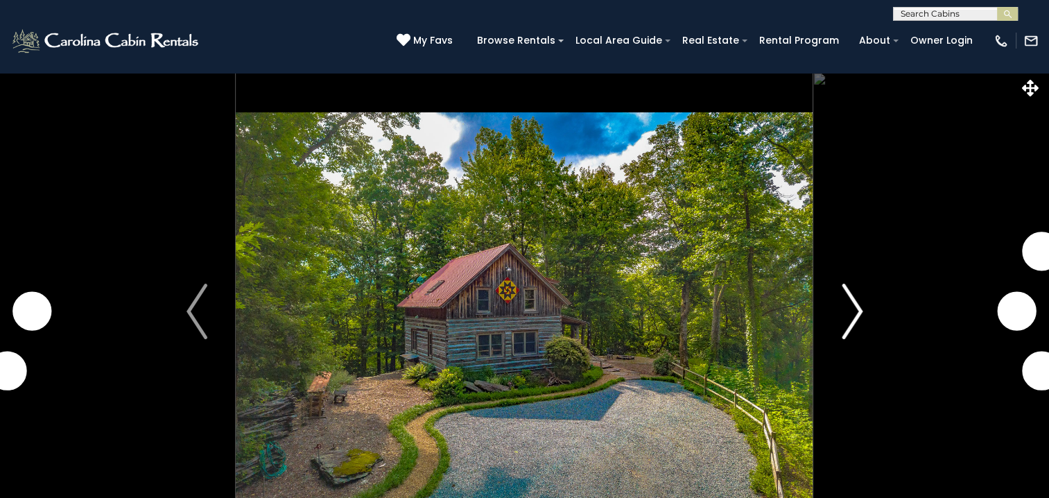
click at [851, 309] on img "Next" at bounding box center [852, 311] width 21 height 55
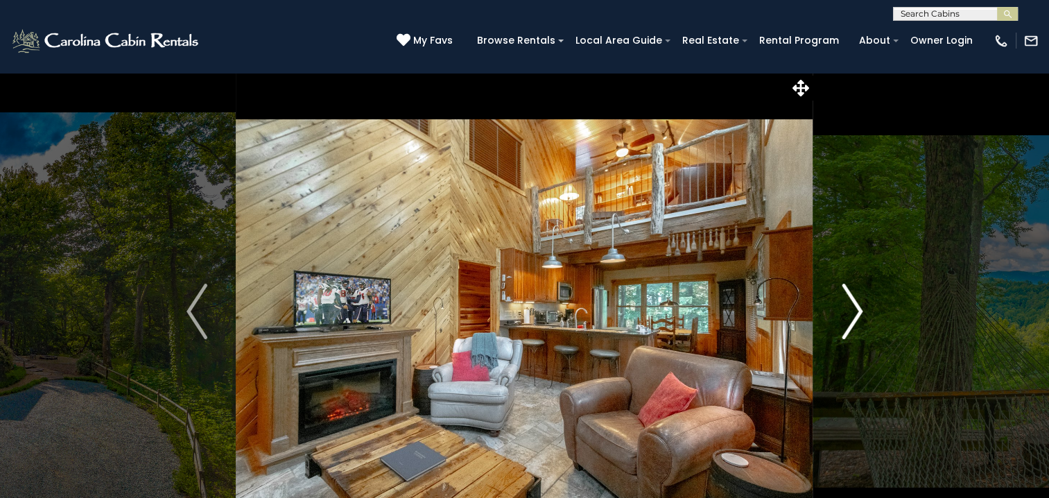
click at [854, 311] on img "Next" at bounding box center [852, 311] width 21 height 55
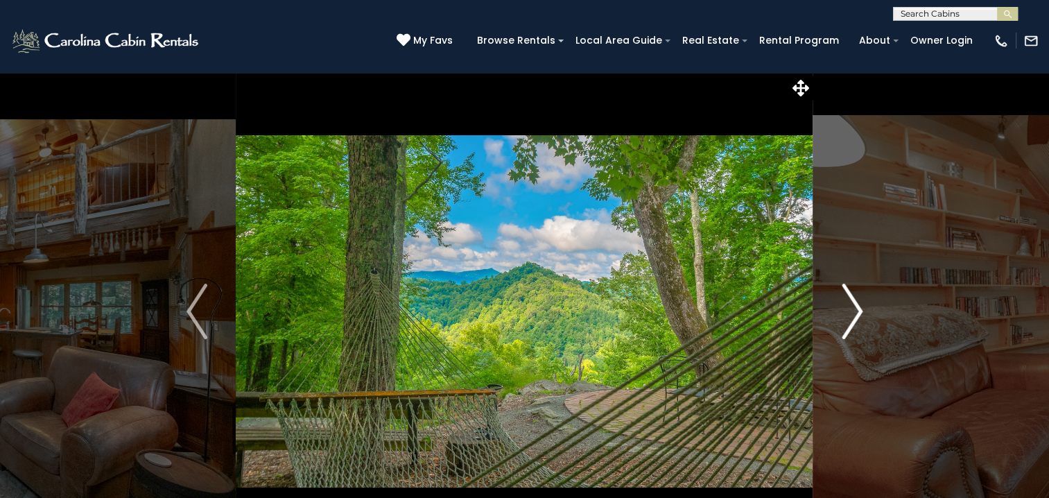
click at [854, 311] on img "Next" at bounding box center [852, 311] width 21 height 55
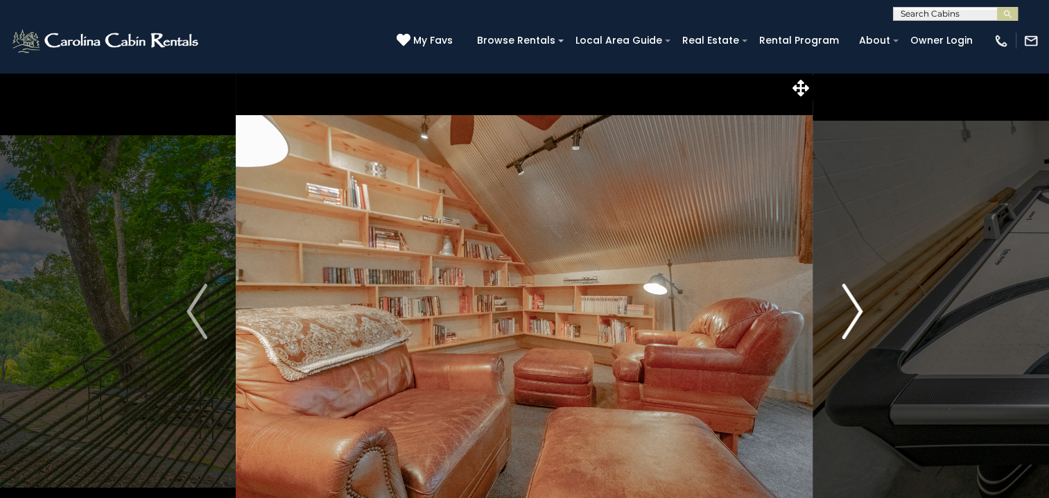
click at [854, 311] on img "Next" at bounding box center [852, 311] width 21 height 55
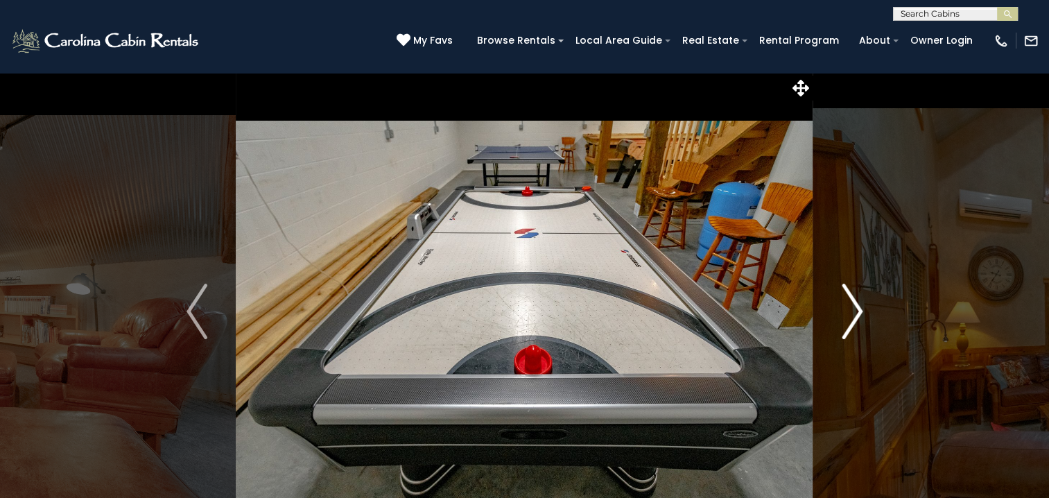
click at [854, 311] on img "Next" at bounding box center [852, 311] width 21 height 55
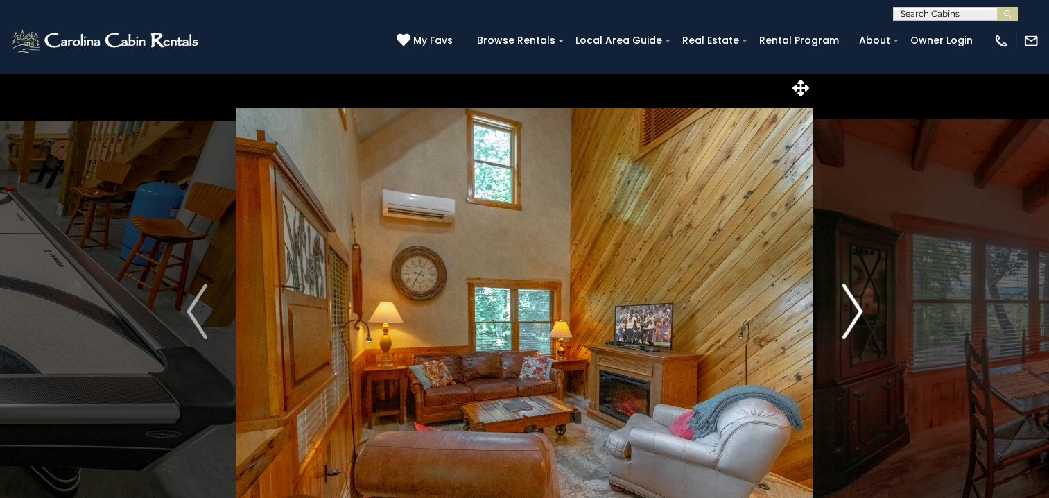
click at [854, 311] on img "Next" at bounding box center [852, 311] width 21 height 55
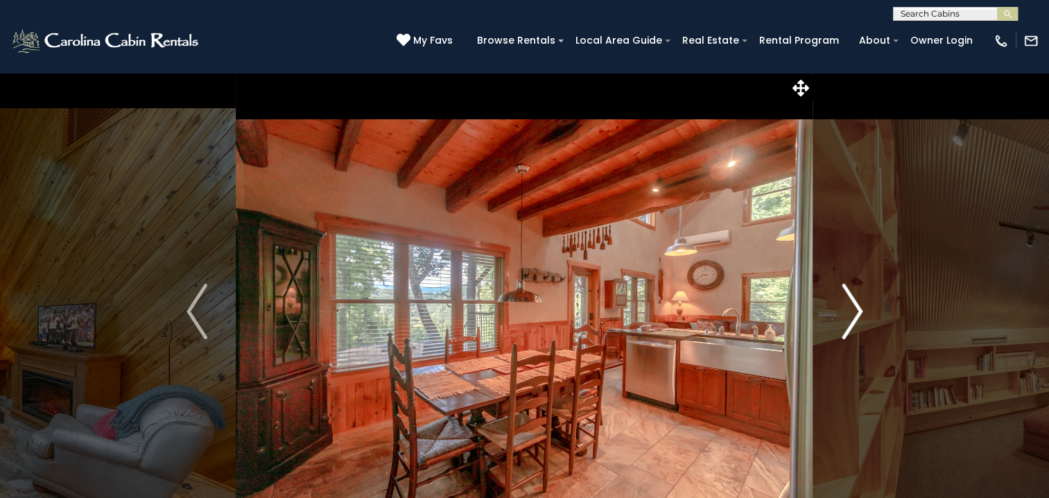
click at [854, 311] on img "Next" at bounding box center [852, 311] width 21 height 55
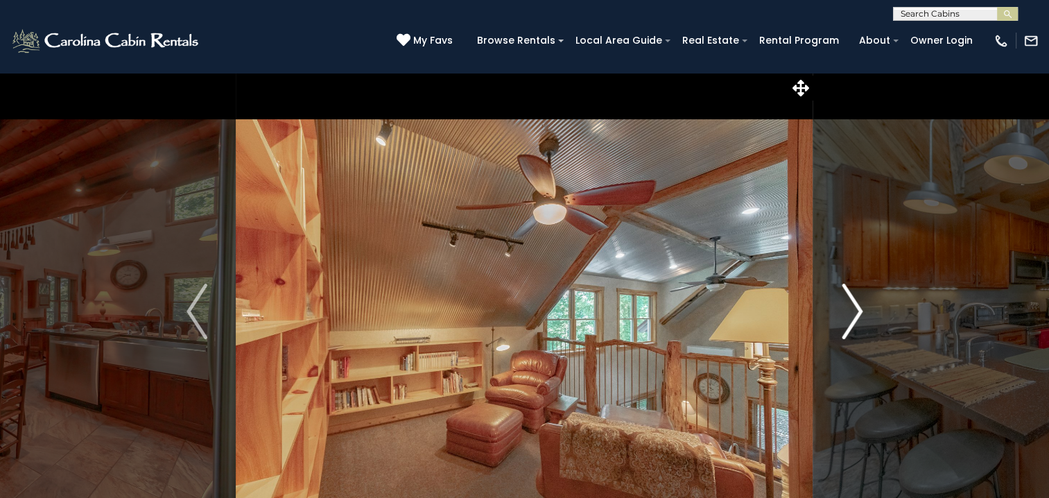
click at [854, 311] on img "Next" at bounding box center [852, 311] width 21 height 55
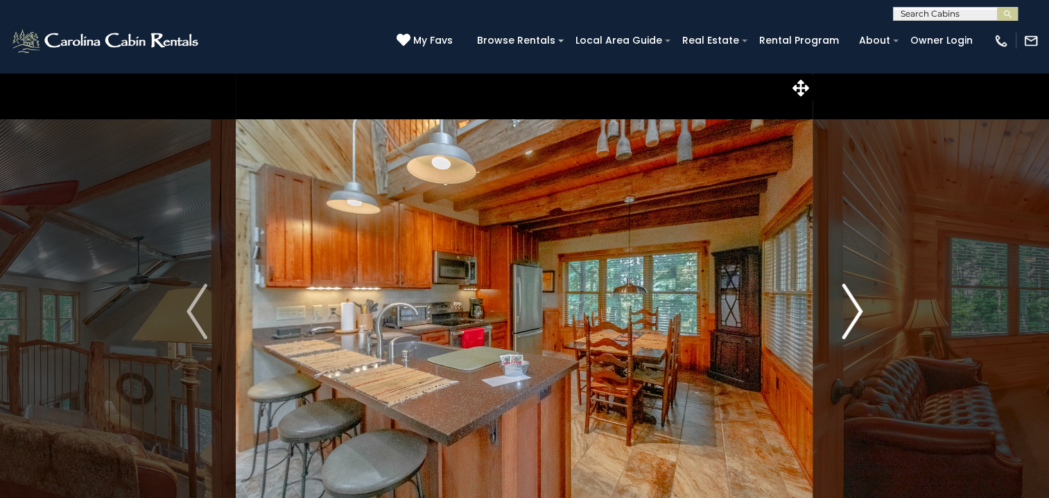
click at [854, 311] on img "Next" at bounding box center [852, 311] width 21 height 55
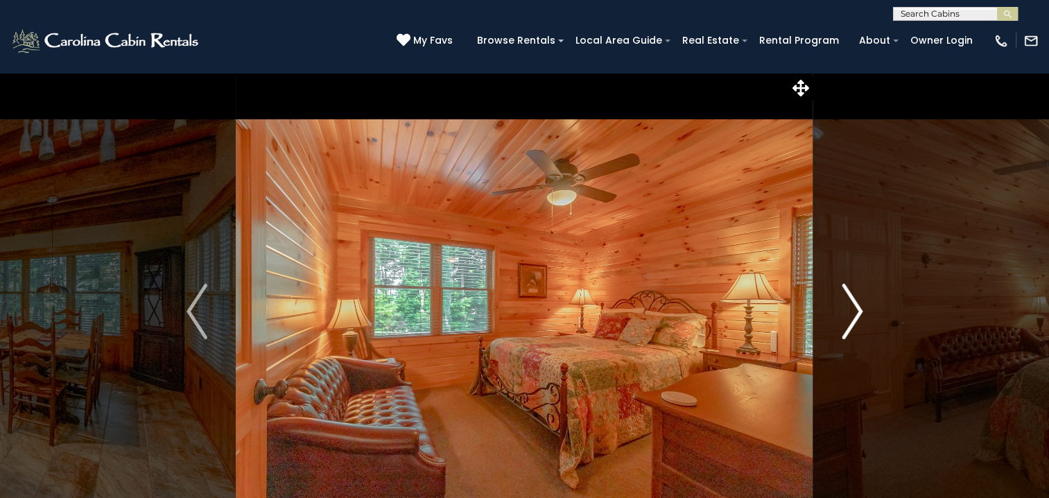
click at [854, 311] on img "Next" at bounding box center [852, 311] width 21 height 55
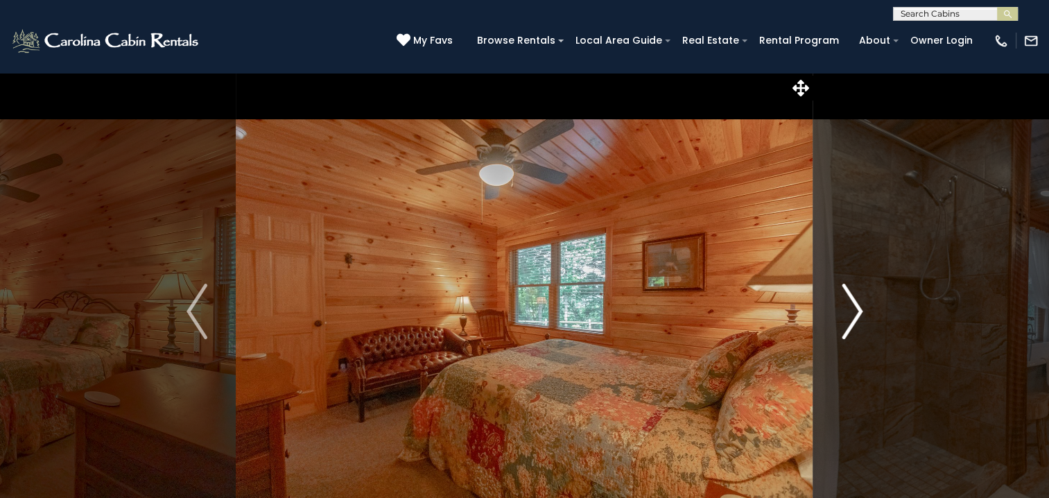
click at [854, 311] on img "Next" at bounding box center [852, 311] width 21 height 55
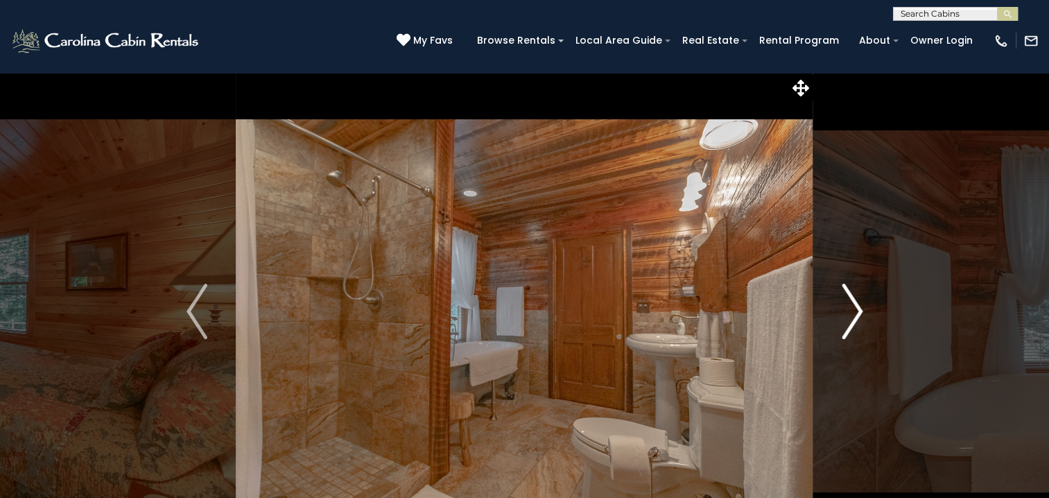
click at [854, 311] on img "Next" at bounding box center [852, 311] width 21 height 55
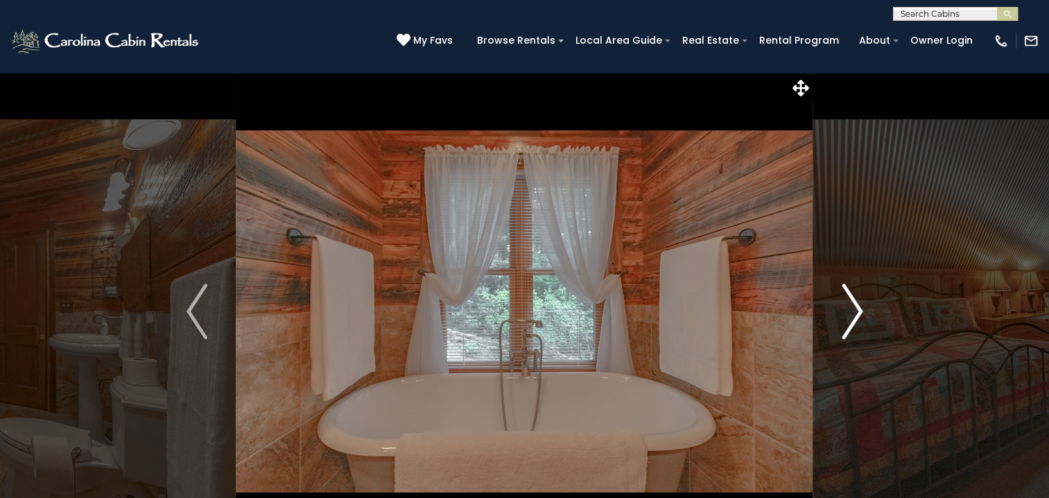
click at [854, 311] on img "Next" at bounding box center [852, 311] width 21 height 55
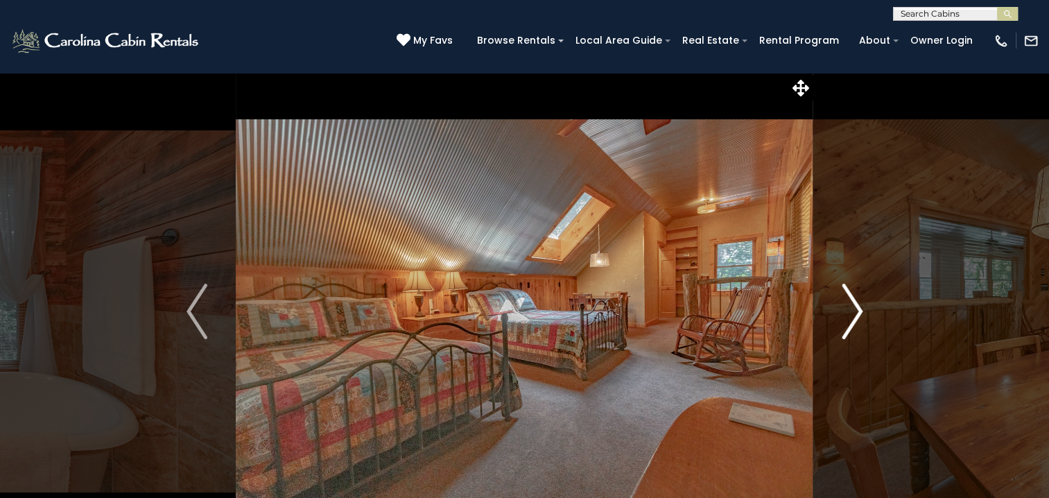
click at [854, 311] on img "Next" at bounding box center [852, 311] width 21 height 55
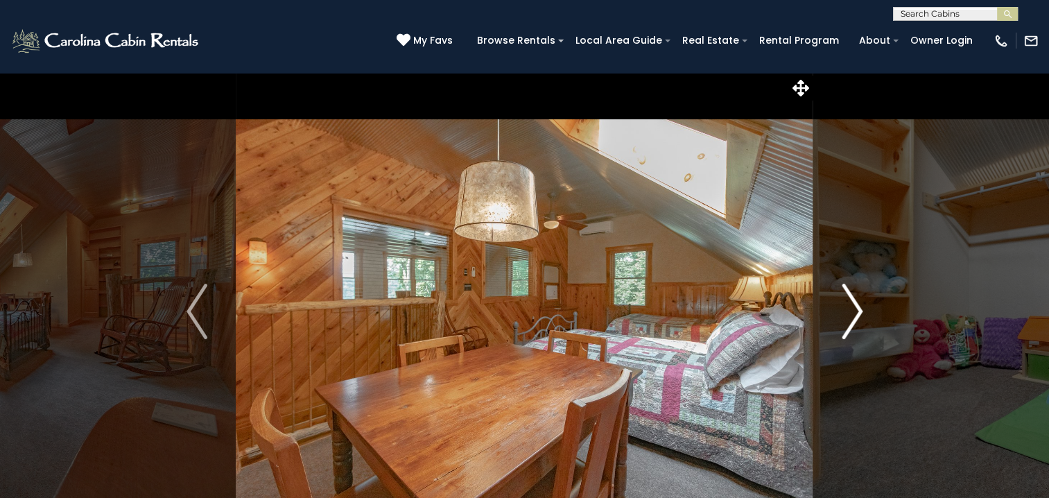
click at [854, 311] on img "Next" at bounding box center [852, 311] width 21 height 55
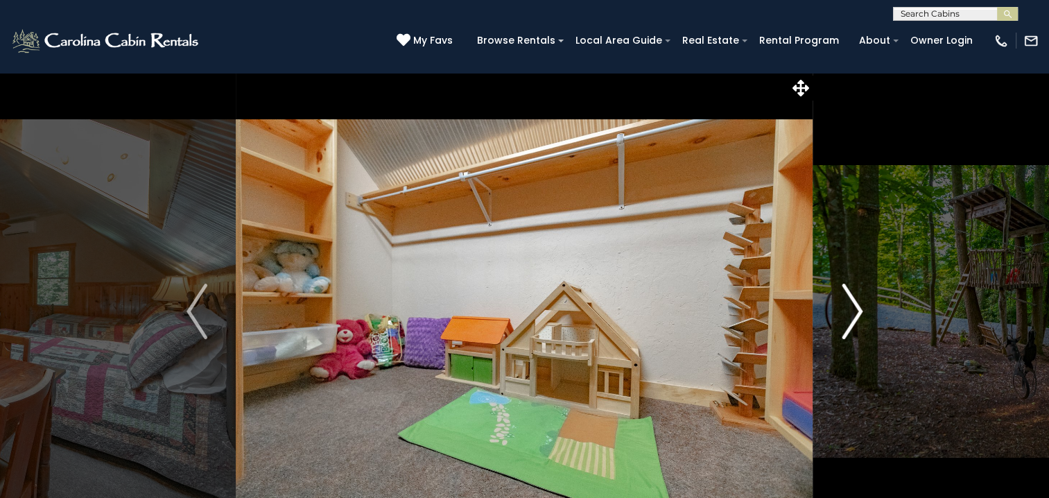
click at [854, 311] on img "Next" at bounding box center [852, 311] width 21 height 55
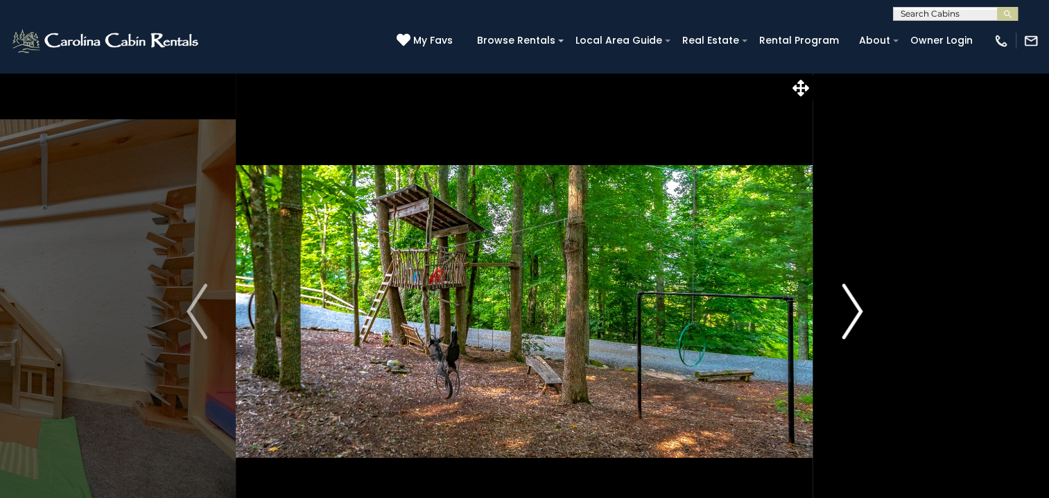
click at [854, 311] on img "Next" at bounding box center [852, 311] width 21 height 55
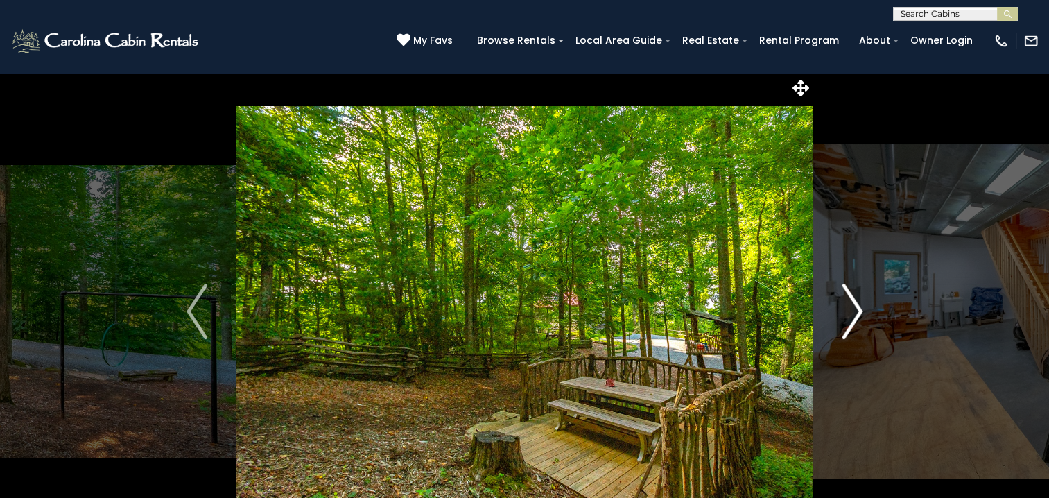
click at [854, 311] on img "Next" at bounding box center [852, 311] width 21 height 55
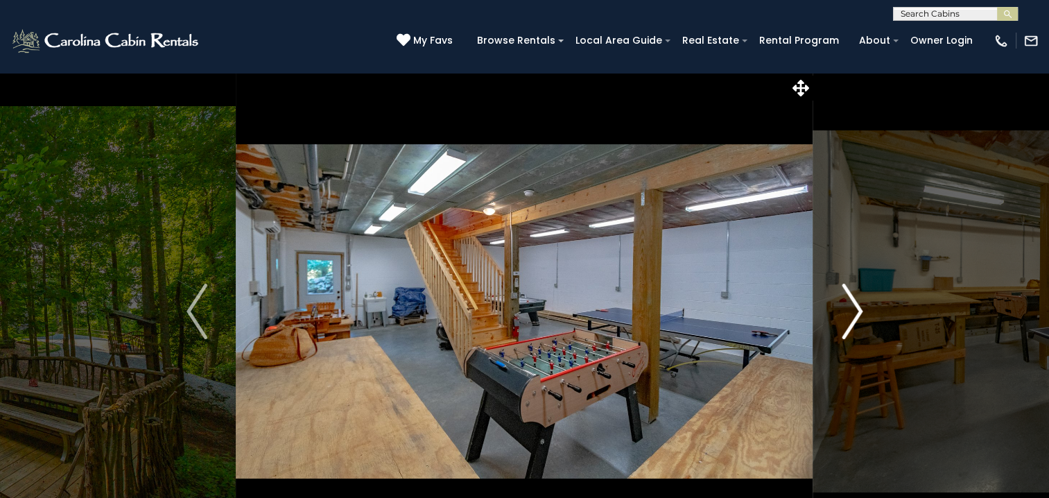
click at [854, 311] on img "Next" at bounding box center [852, 311] width 21 height 55
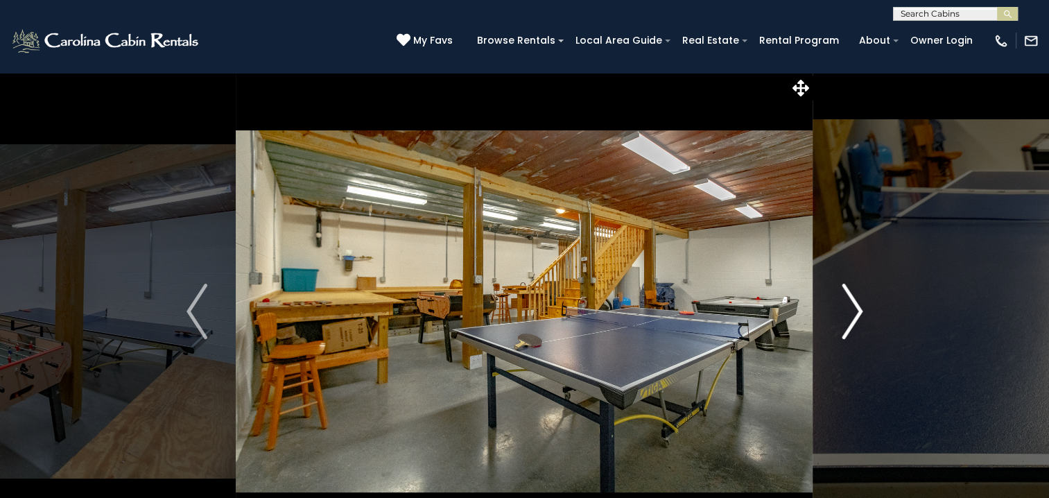
click at [854, 311] on img "Next" at bounding box center [852, 311] width 21 height 55
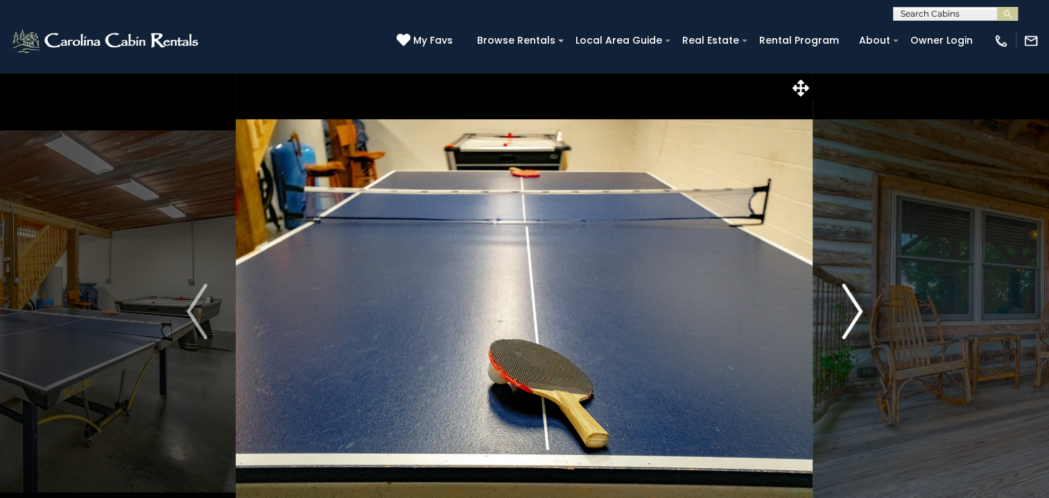
click at [854, 311] on img "Next" at bounding box center [852, 311] width 21 height 55
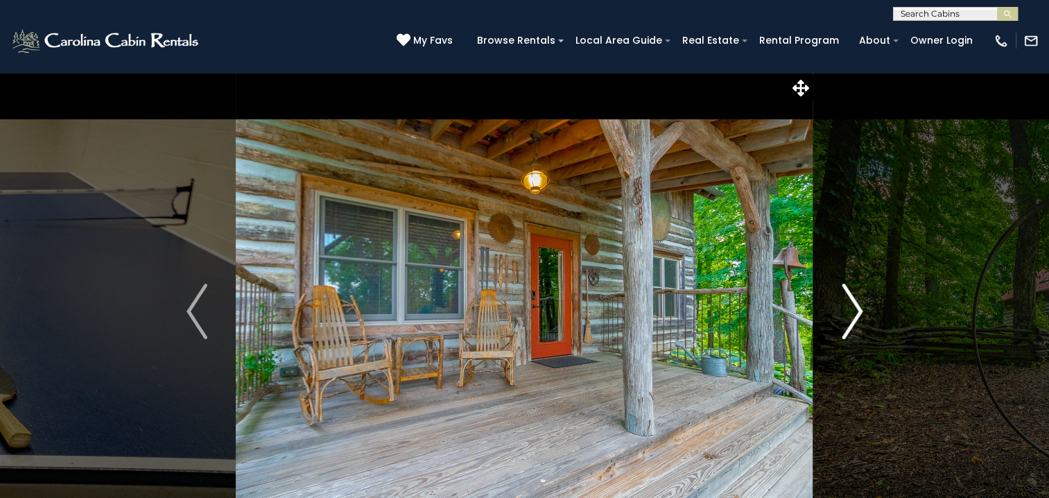
click at [854, 311] on img "Next" at bounding box center [852, 311] width 21 height 55
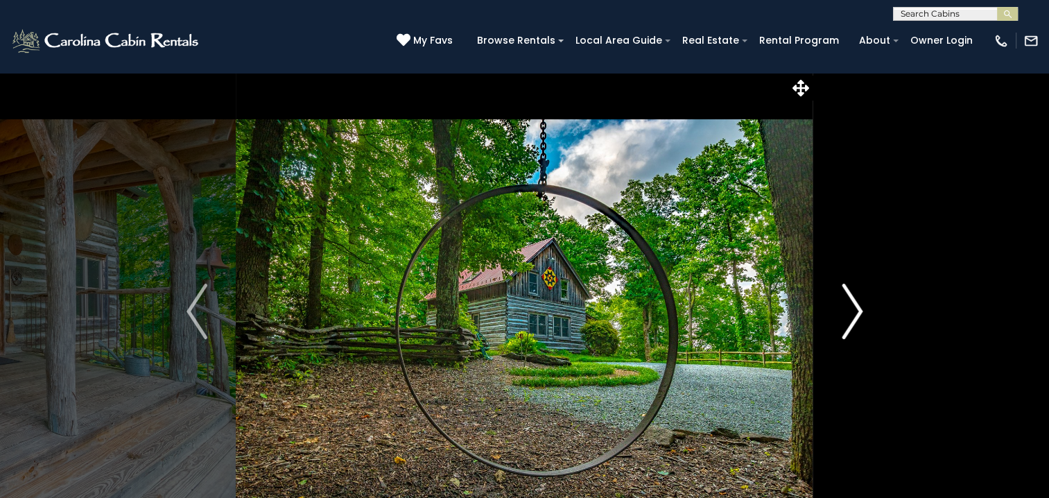
click at [854, 311] on img "Next" at bounding box center [852, 311] width 21 height 55
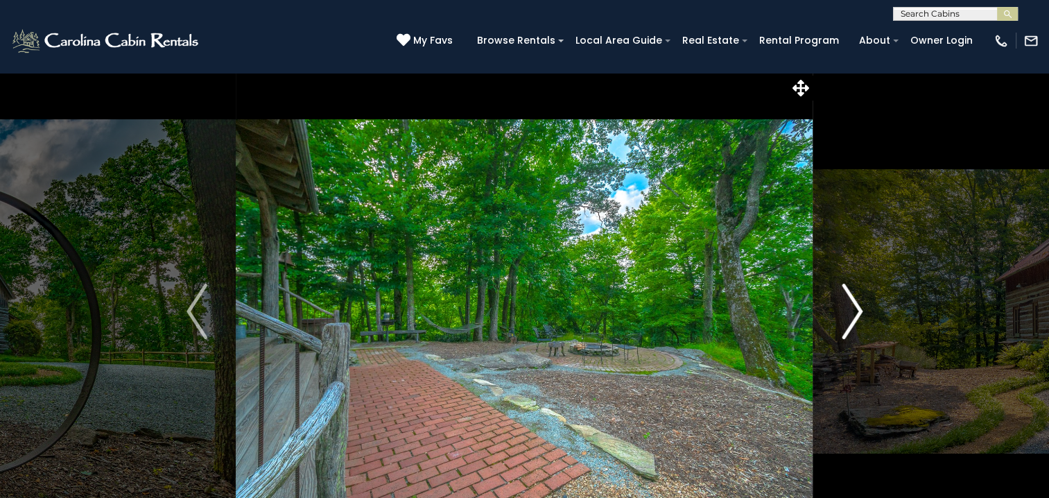
click at [854, 311] on img "Next" at bounding box center [852, 311] width 21 height 55
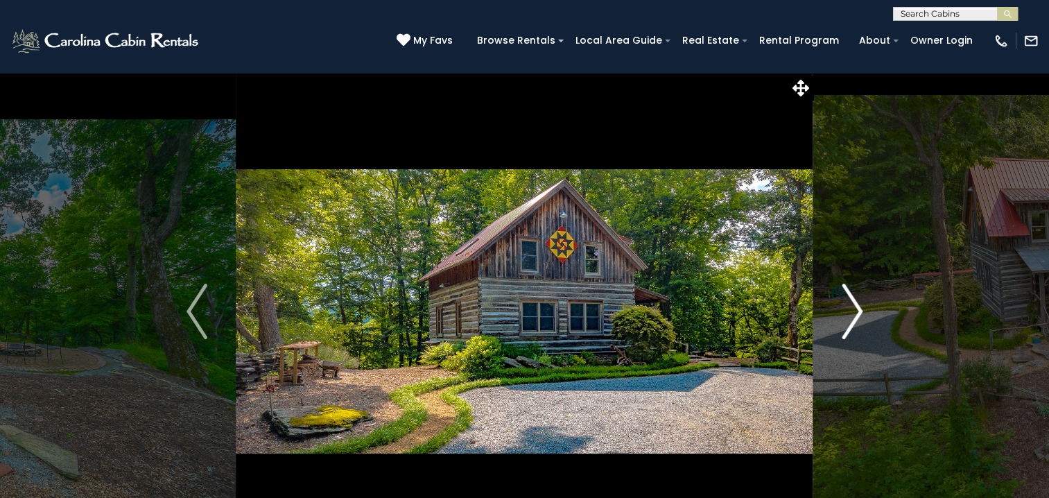
click at [854, 311] on img "Next" at bounding box center [852, 311] width 21 height 55
